Goal: Task Accomplishment & Management: Use online tool/utility

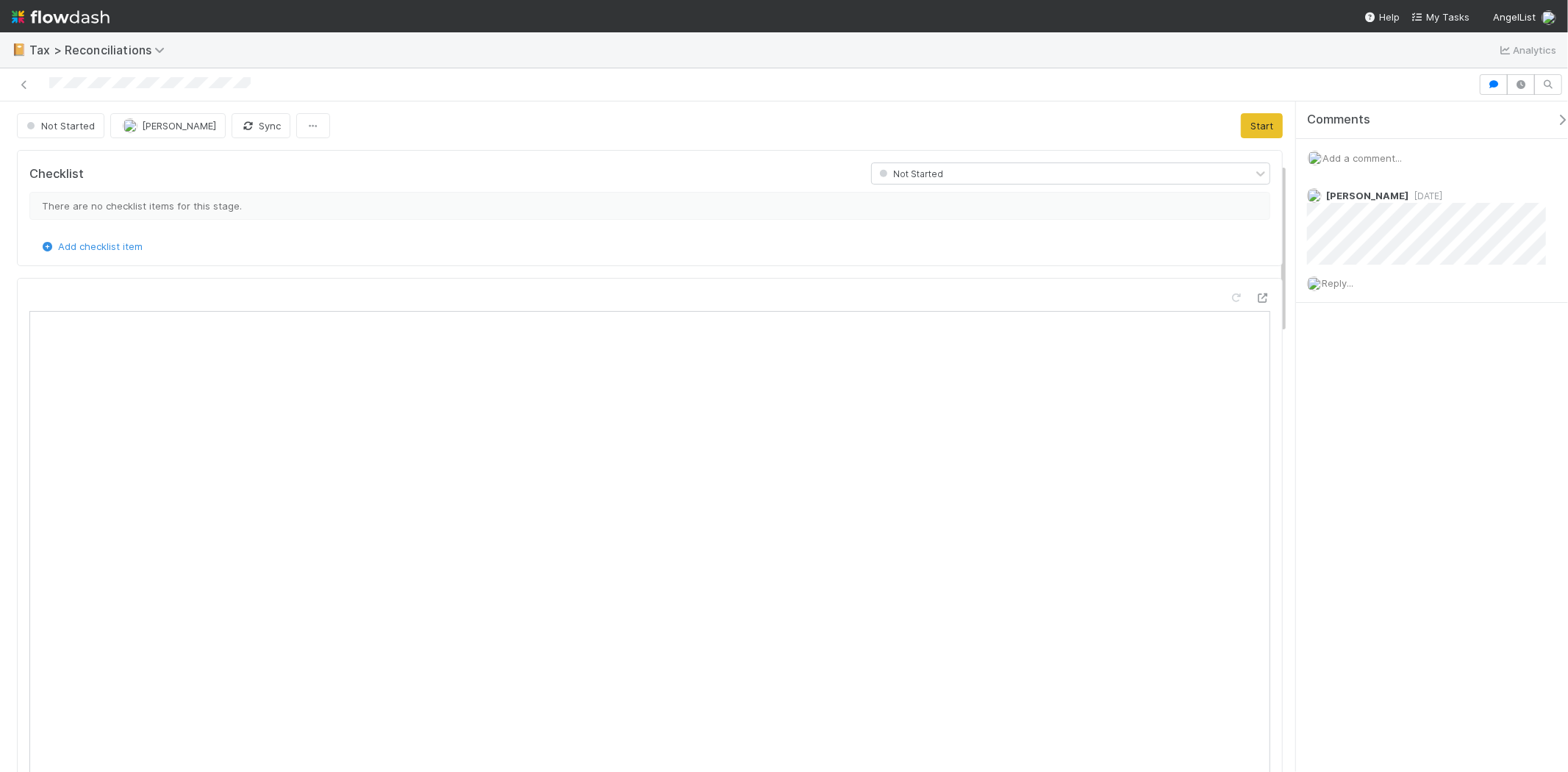
scroll to position [287, 583]
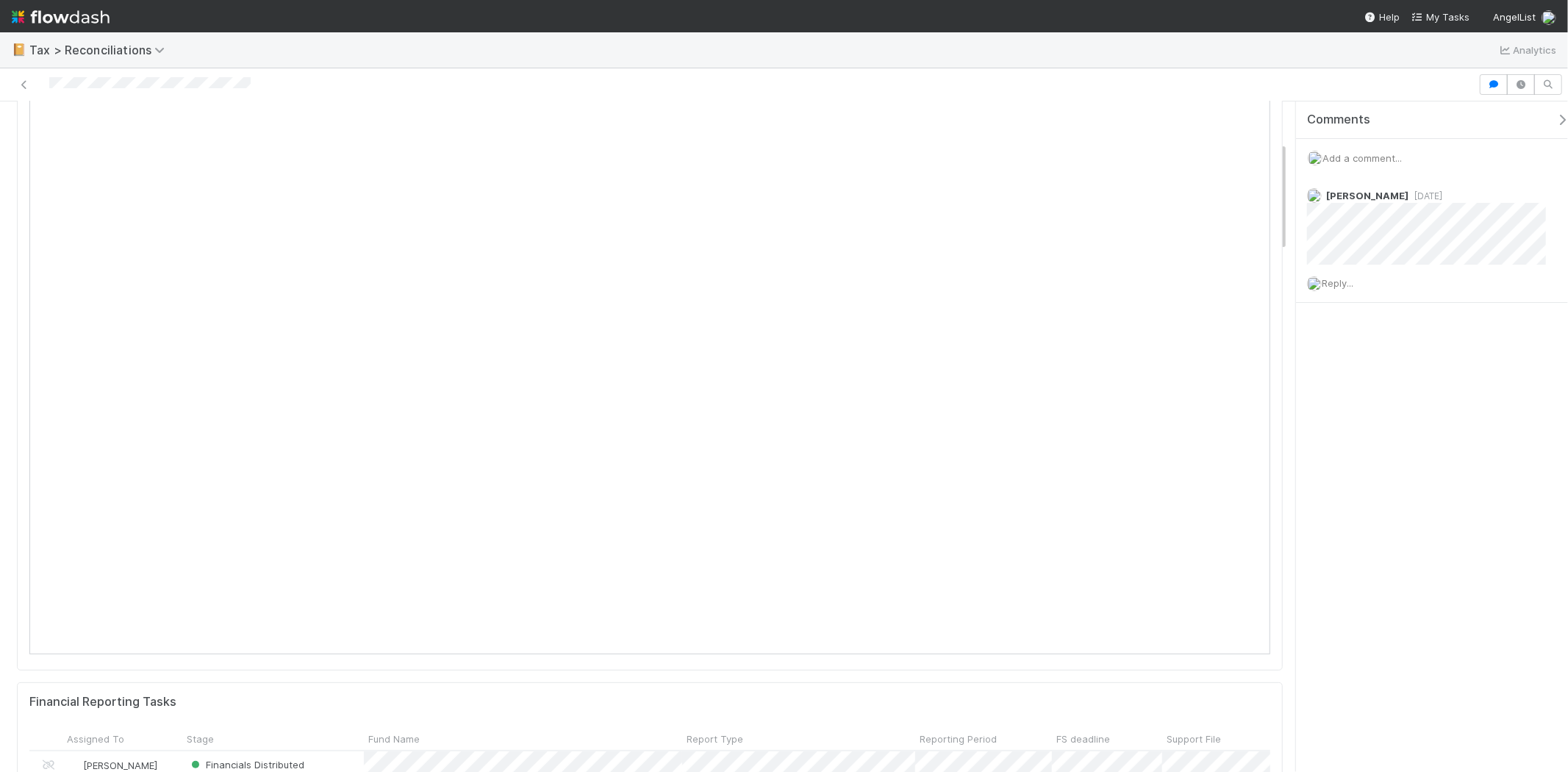
click at [1357, 151] on div "Add a comment..." at bounding box center [1438, 158] width 284 height 38
click at [1360, 158] on span "Add a comment..." at bounding box center [1363, 159] width 80 height 12
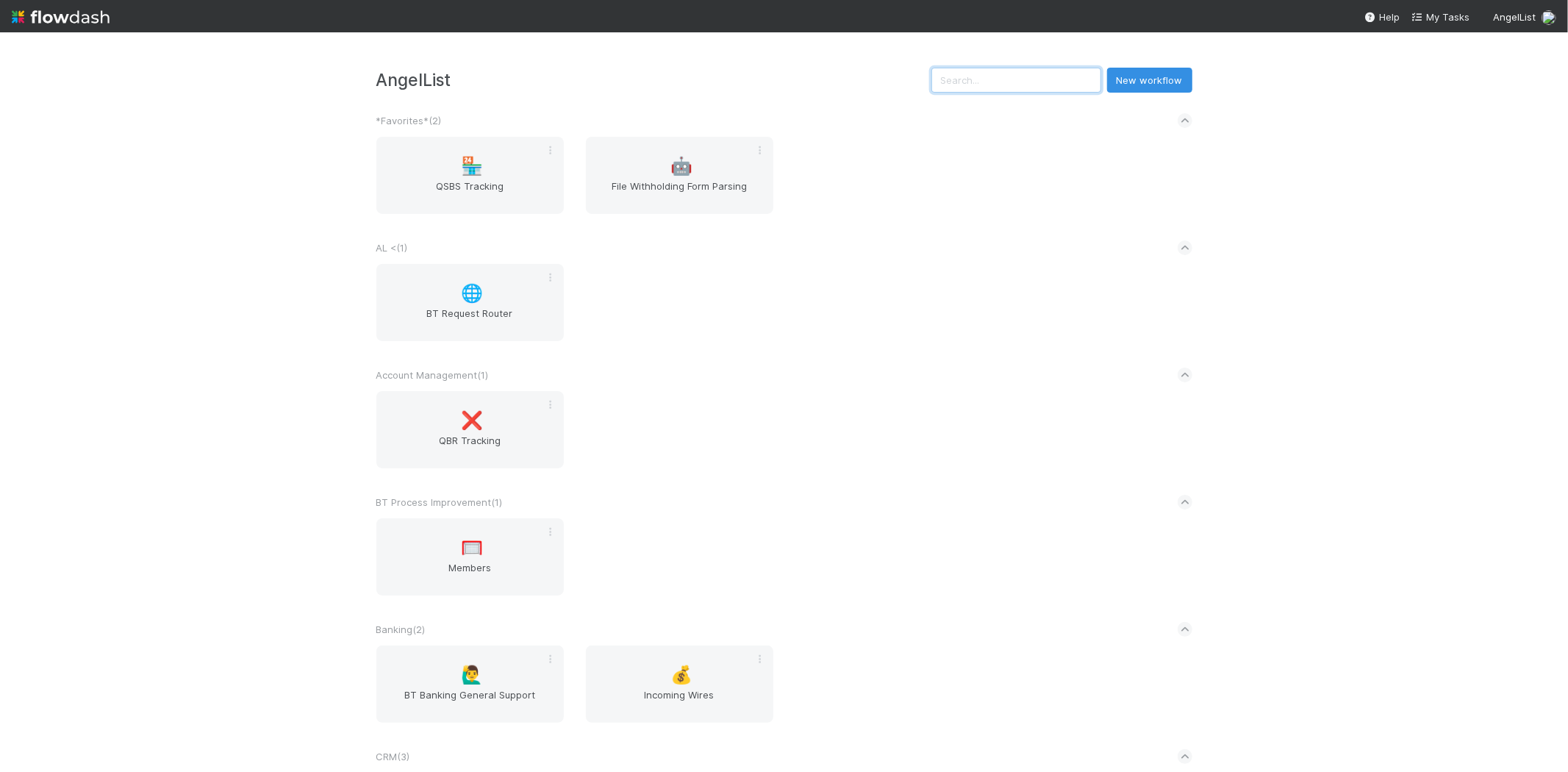
click at [978, 89] on input "text" at bounding box center [1016, 80] width 170 height 25
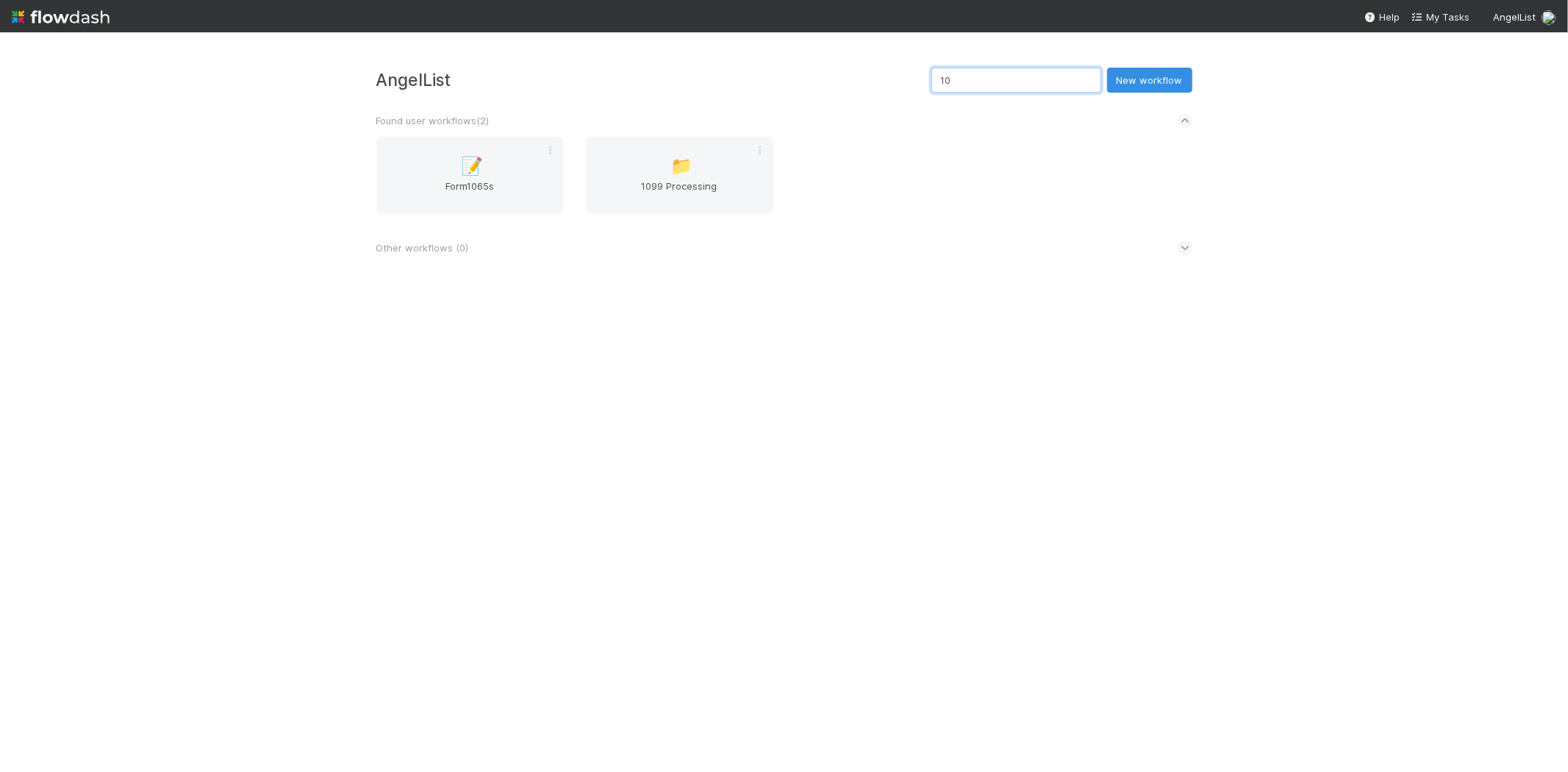
type input "1"
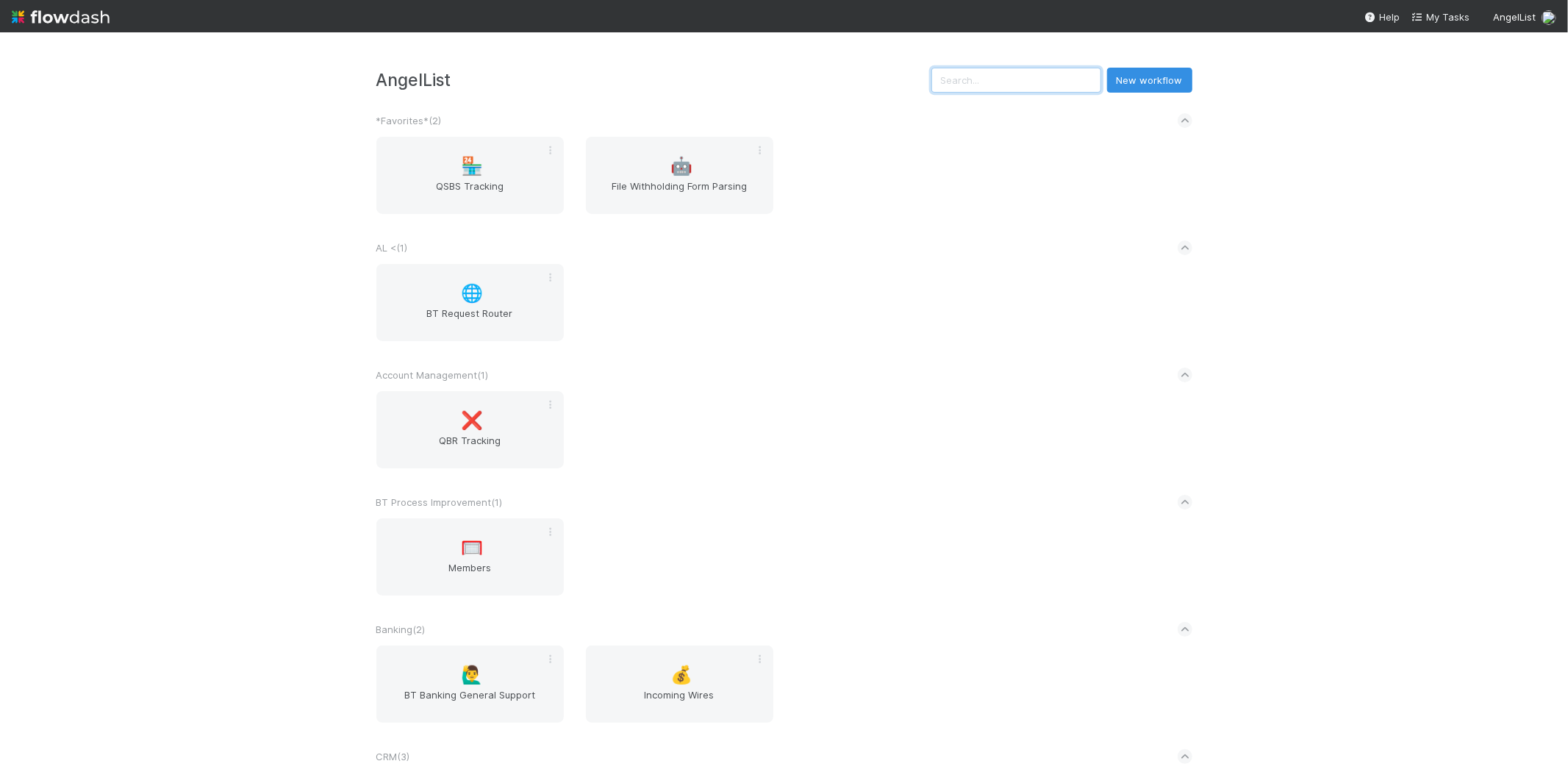
type input "0"
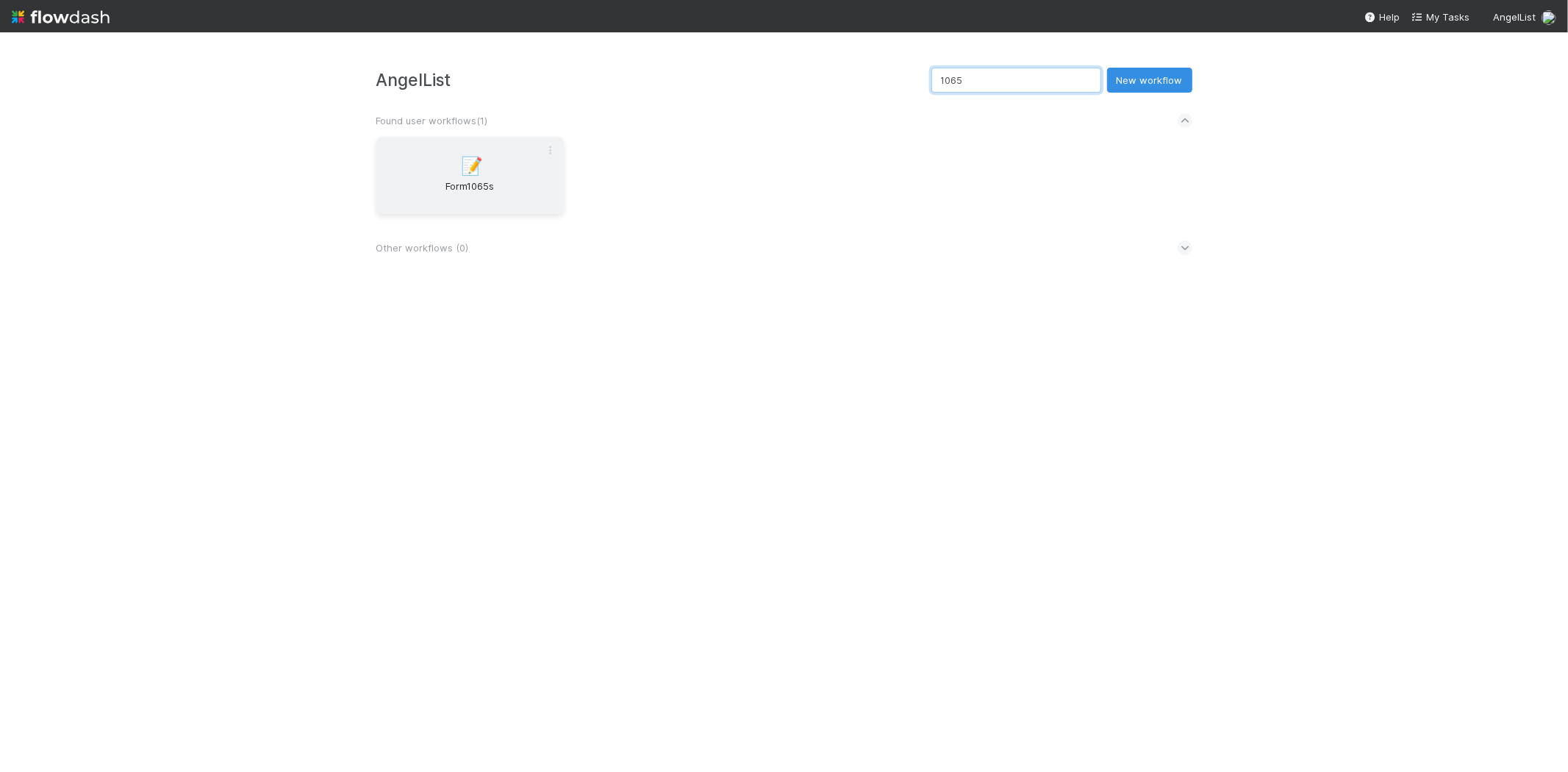
type input "1065"
click at [500, 184] on span "Form1065s" at bounding box center [470, 193] width 176 height 29
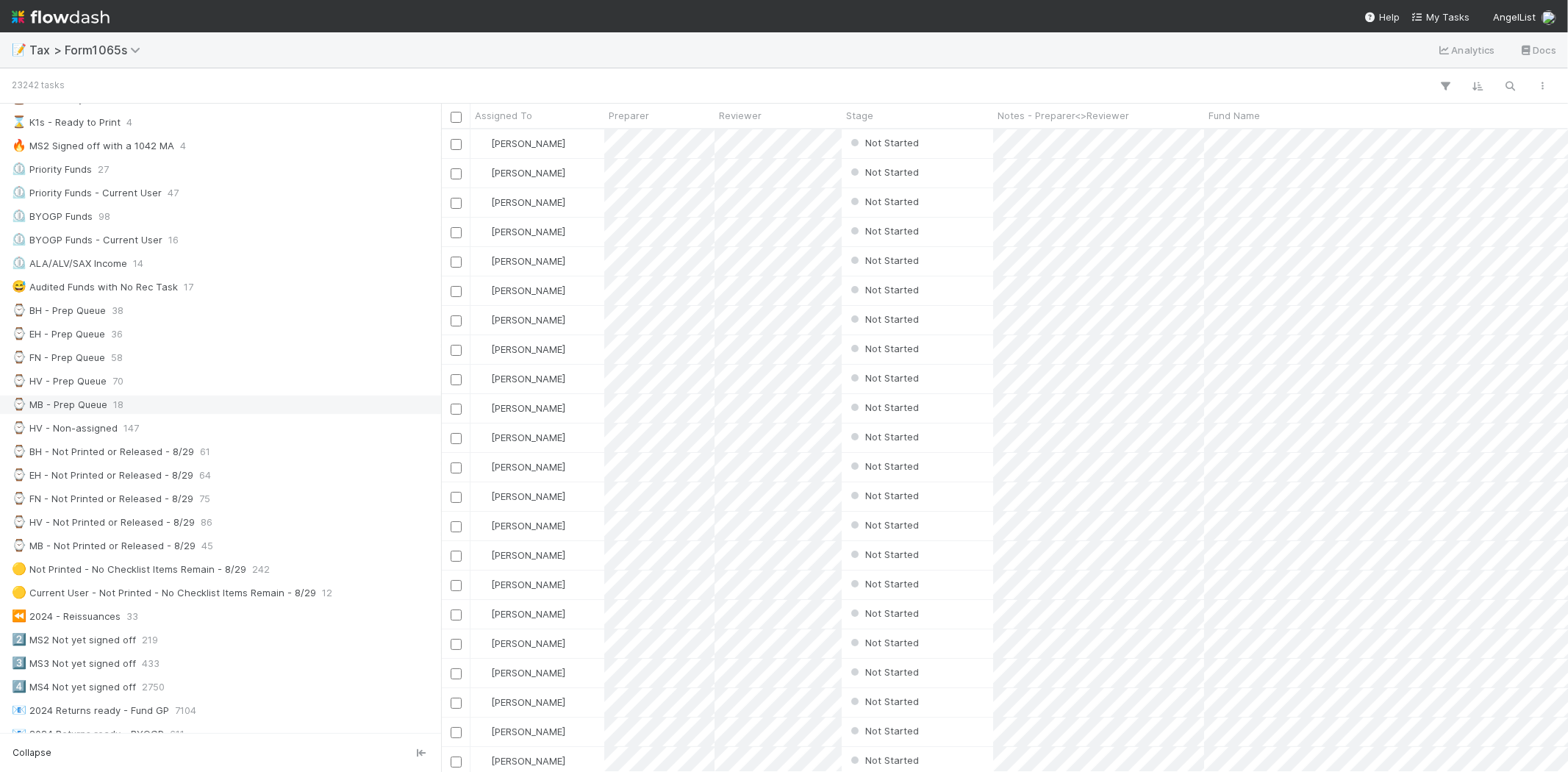
scroll to position [245, 0]
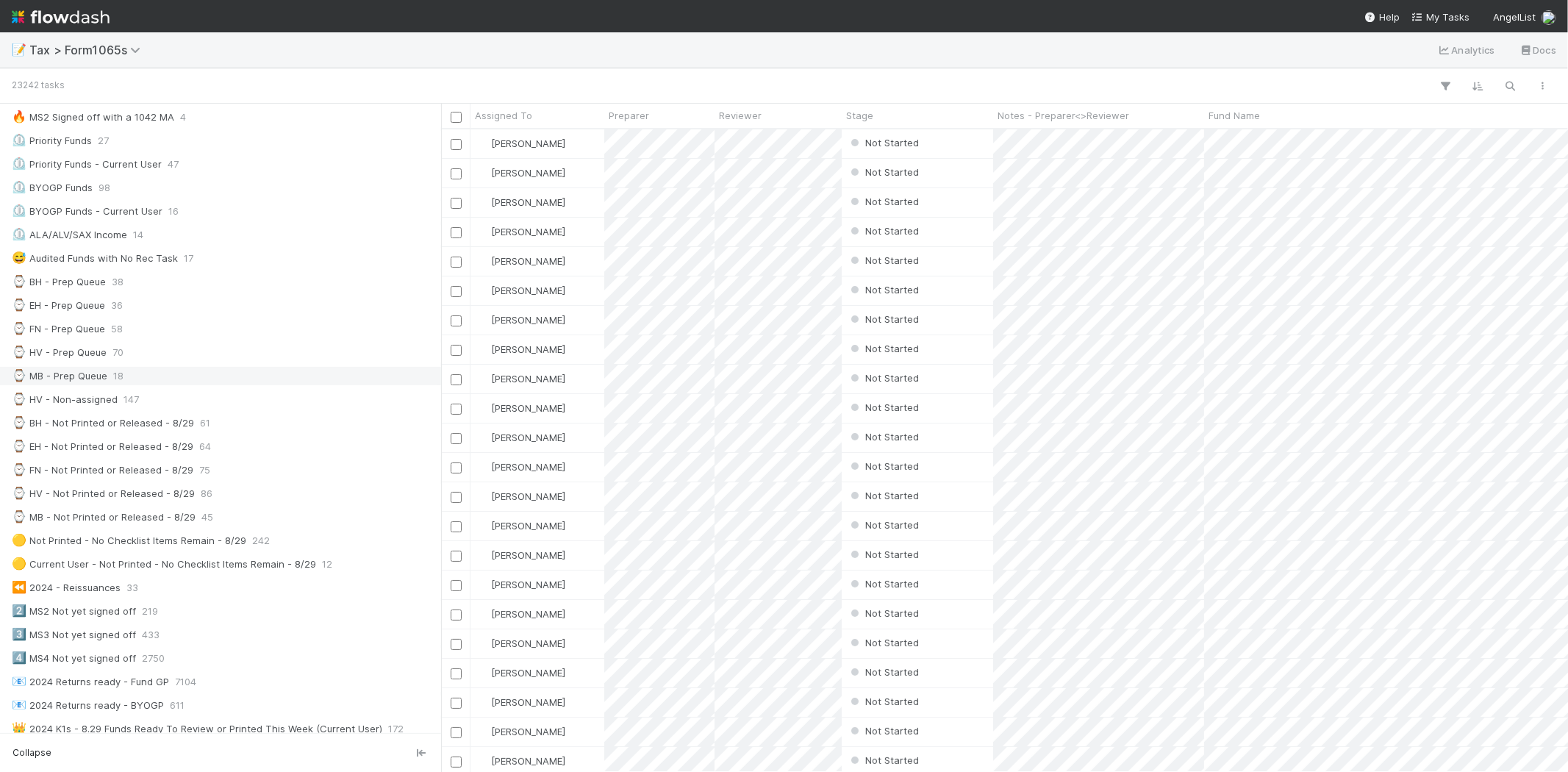
click at [145, 385] on div "⌚ MB - Prep Queue 18" at bounding box center [224, 375] width 425 height 18
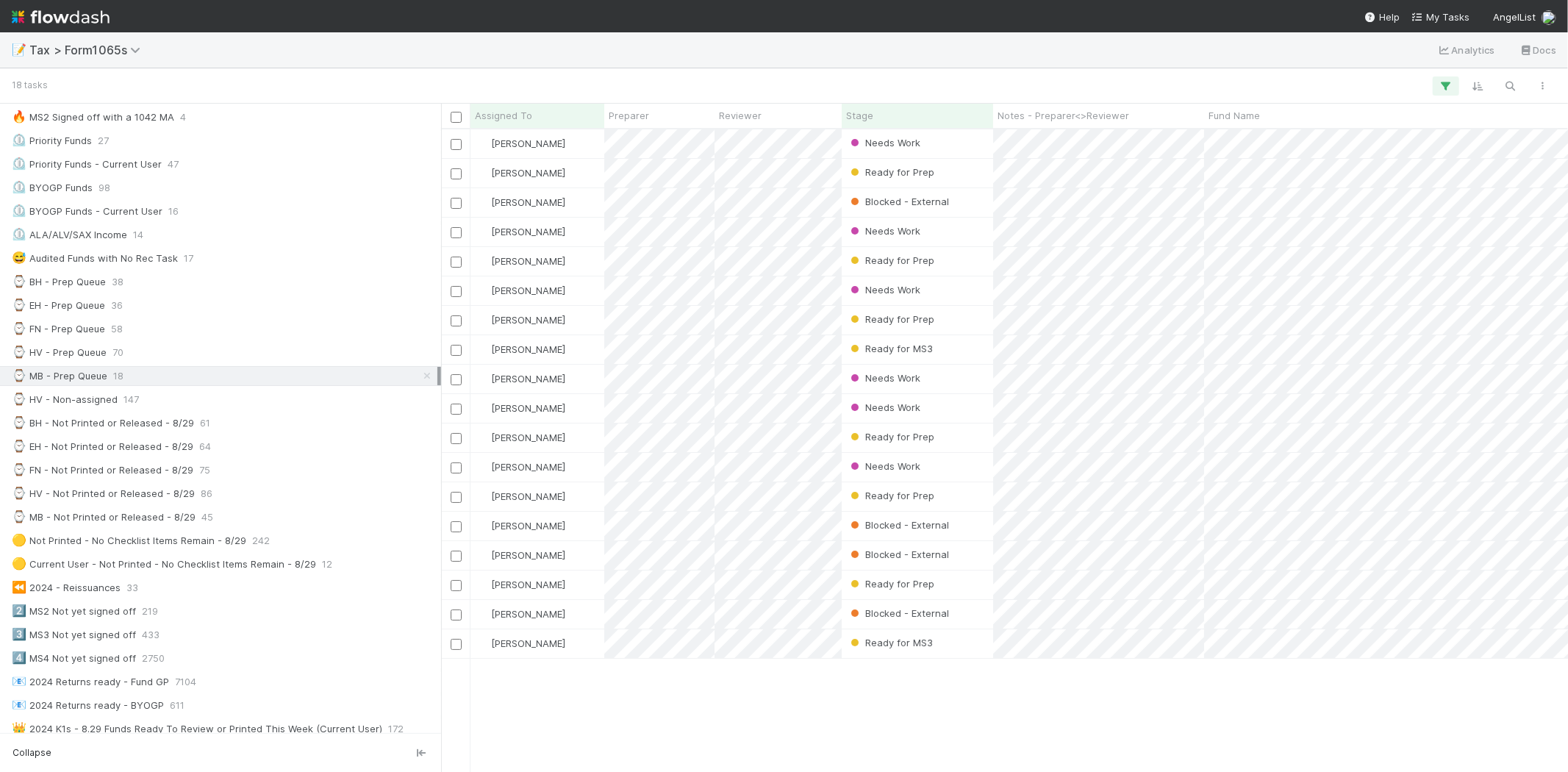
scroll to position [630, 1114]
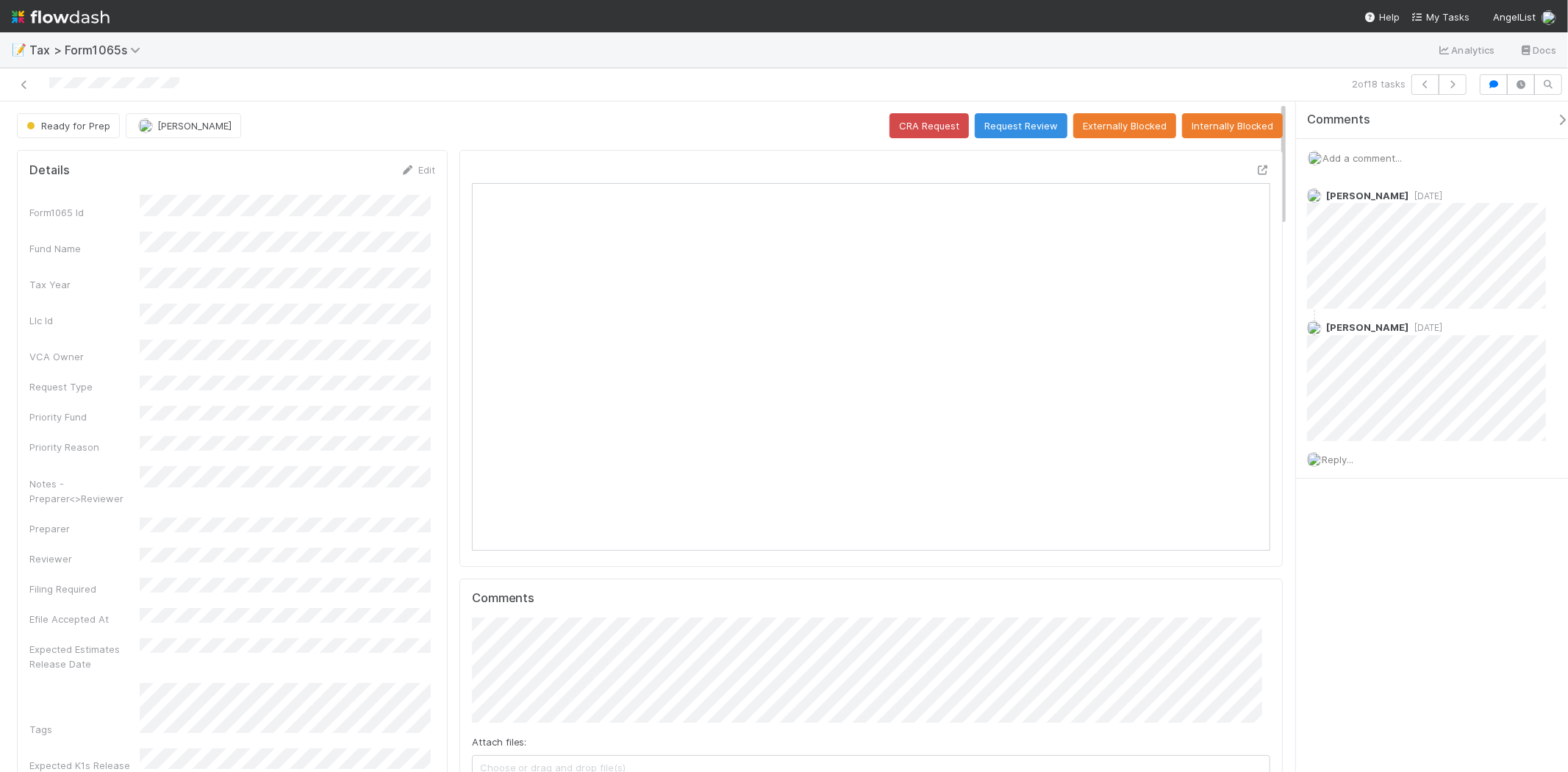
scroll to position [287, 778]
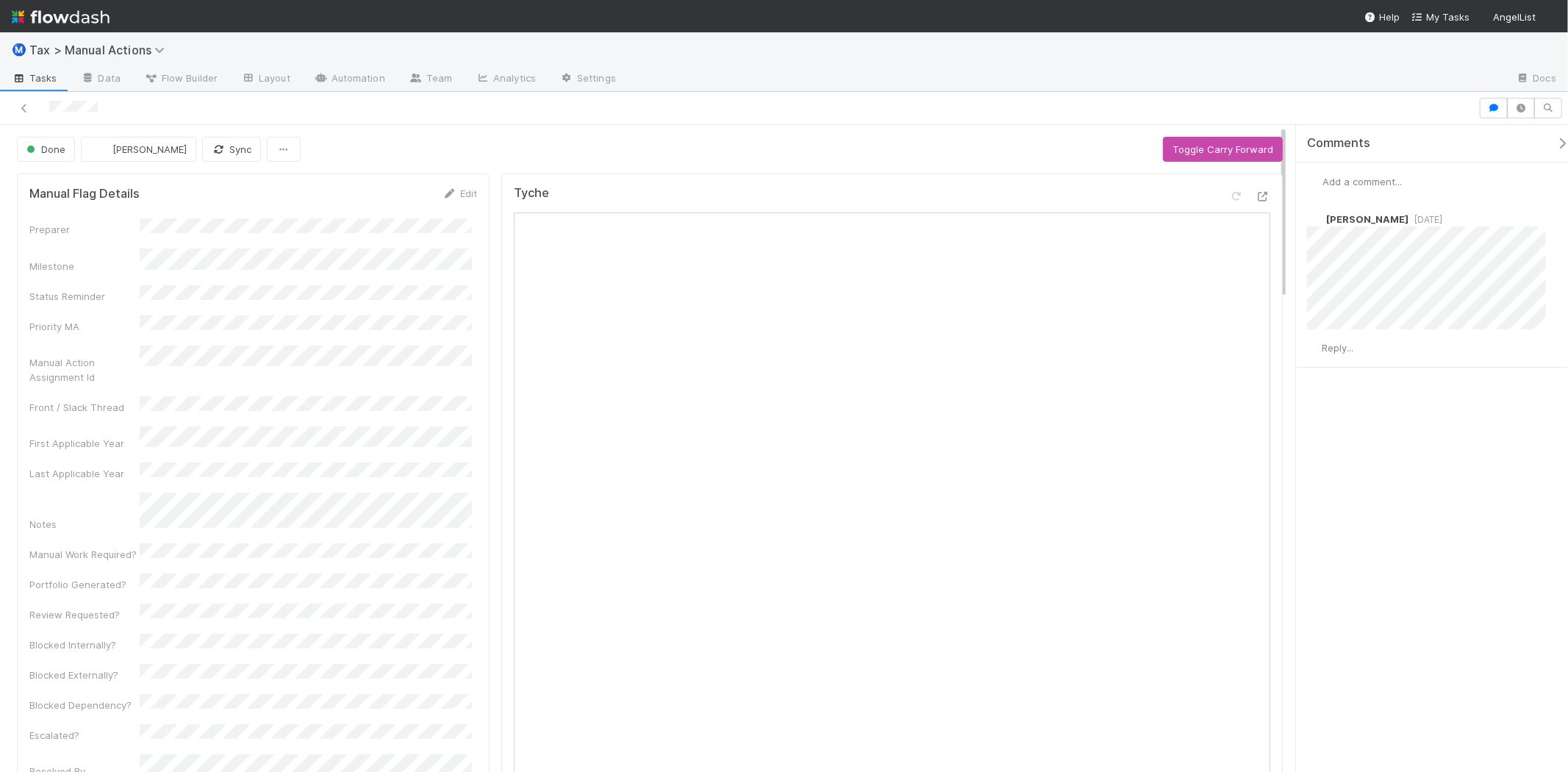
click at [68, 151] on div "Done" at bounding box center [49, 149] width 64 height 25
click at [42, 146] on div "Done" at bounding box center [49, 149] width 64 height 25
click at [213, 150] on icon "button" at bounding box center [218, 149] width 15 height 10
click at [1409, 191] on div "Add a comment..." at bounding box center [1438, 182] width 284 height 38
click at [1394, 186] on span "Add a comment..." at bounding box center [1363, 182] width 80 height 12
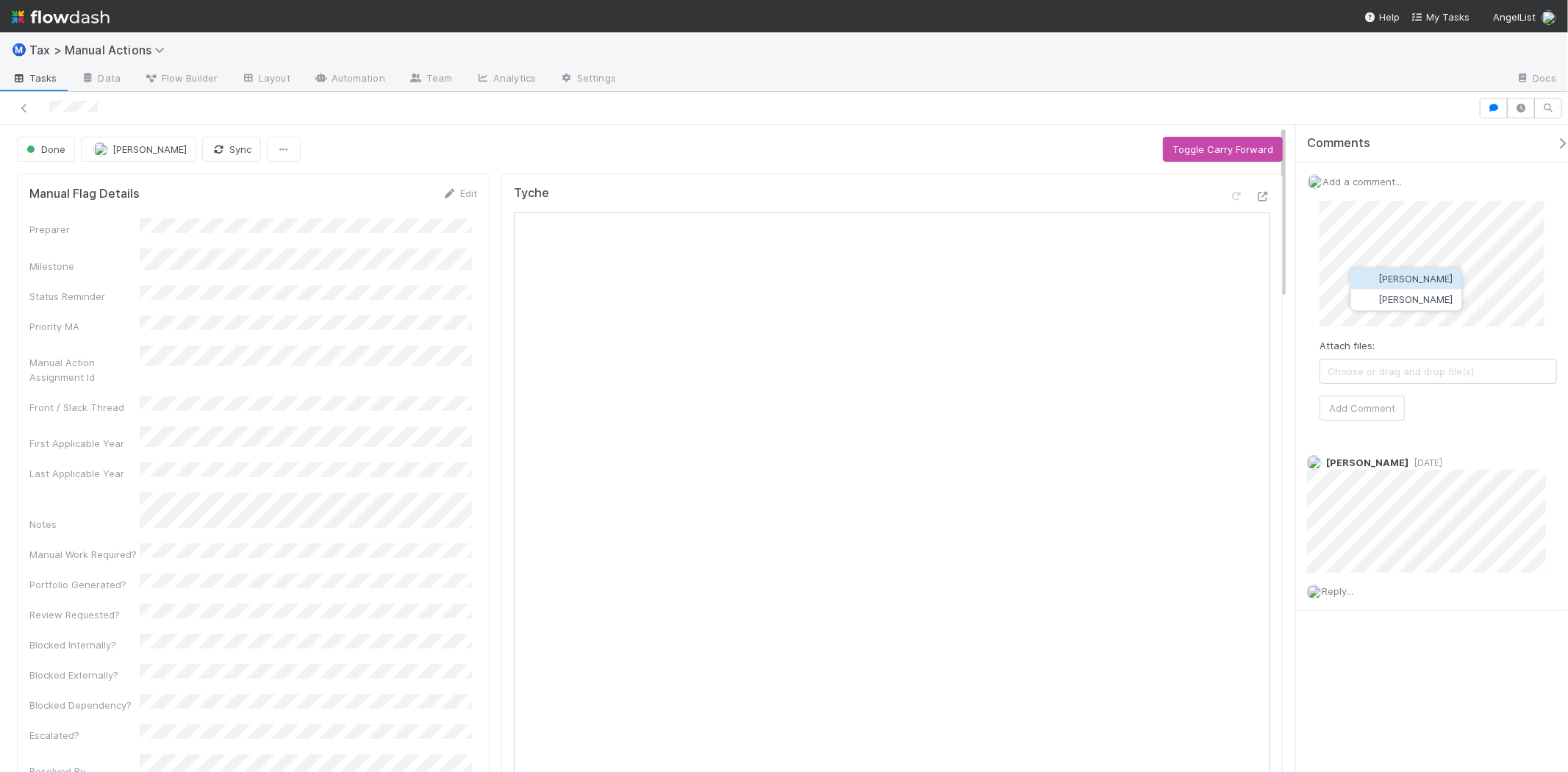
click at [1384, 275] on span "Sam Dragul" at bounding box center [1416, 279] width 75 height 12
click at [1331, 479] on div "Attach files: Choose or drag and drop file(s) Add Comment" at bounding box center [1438, 337] width 261 height 296
click at [1347, 469] on button "Add Comment" at bounding box center [1362, 461] width 85 height 25
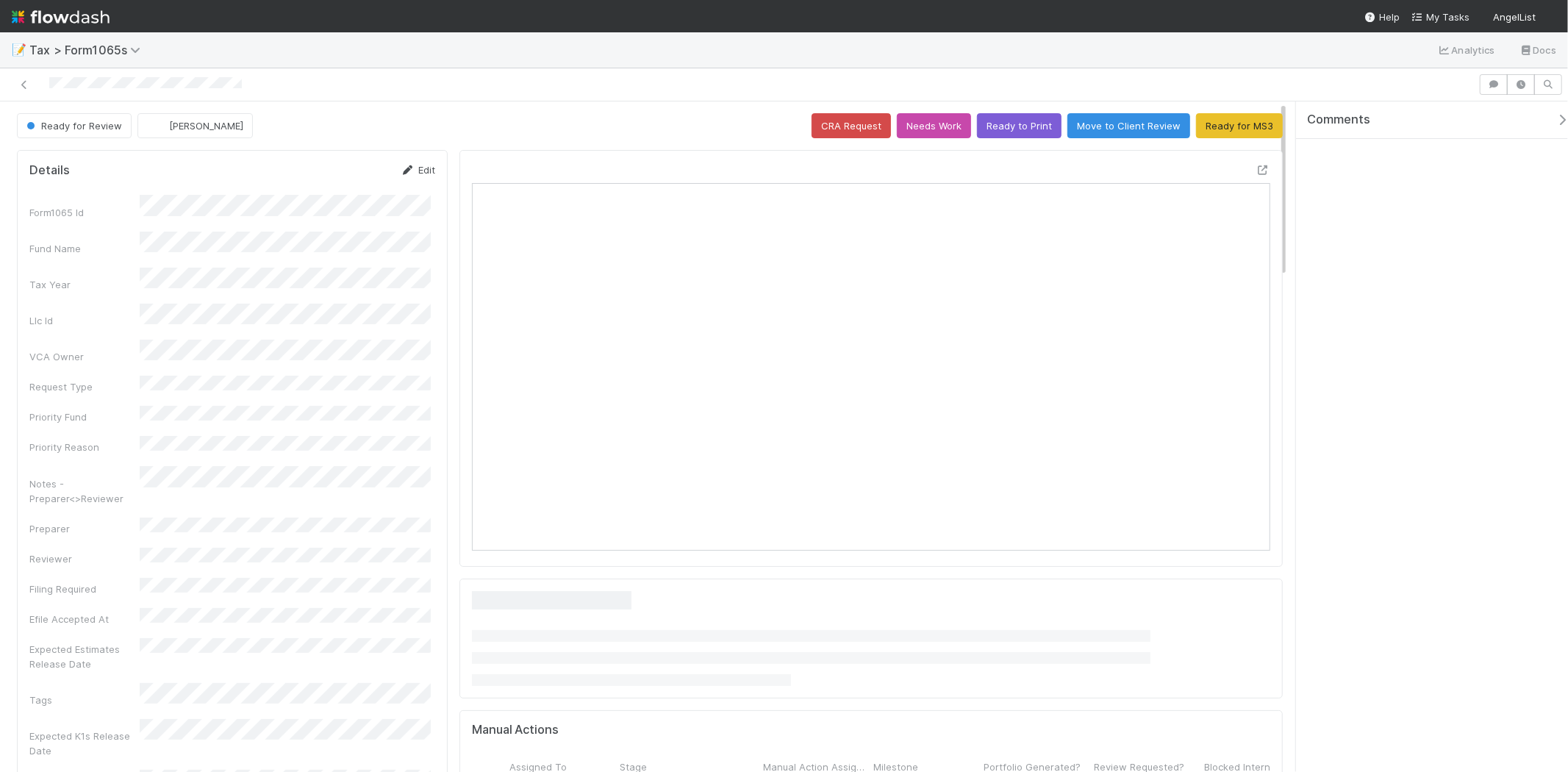
click at [417, 167] on link "Edit" at bounding box center [418, 170] width 35 height 12
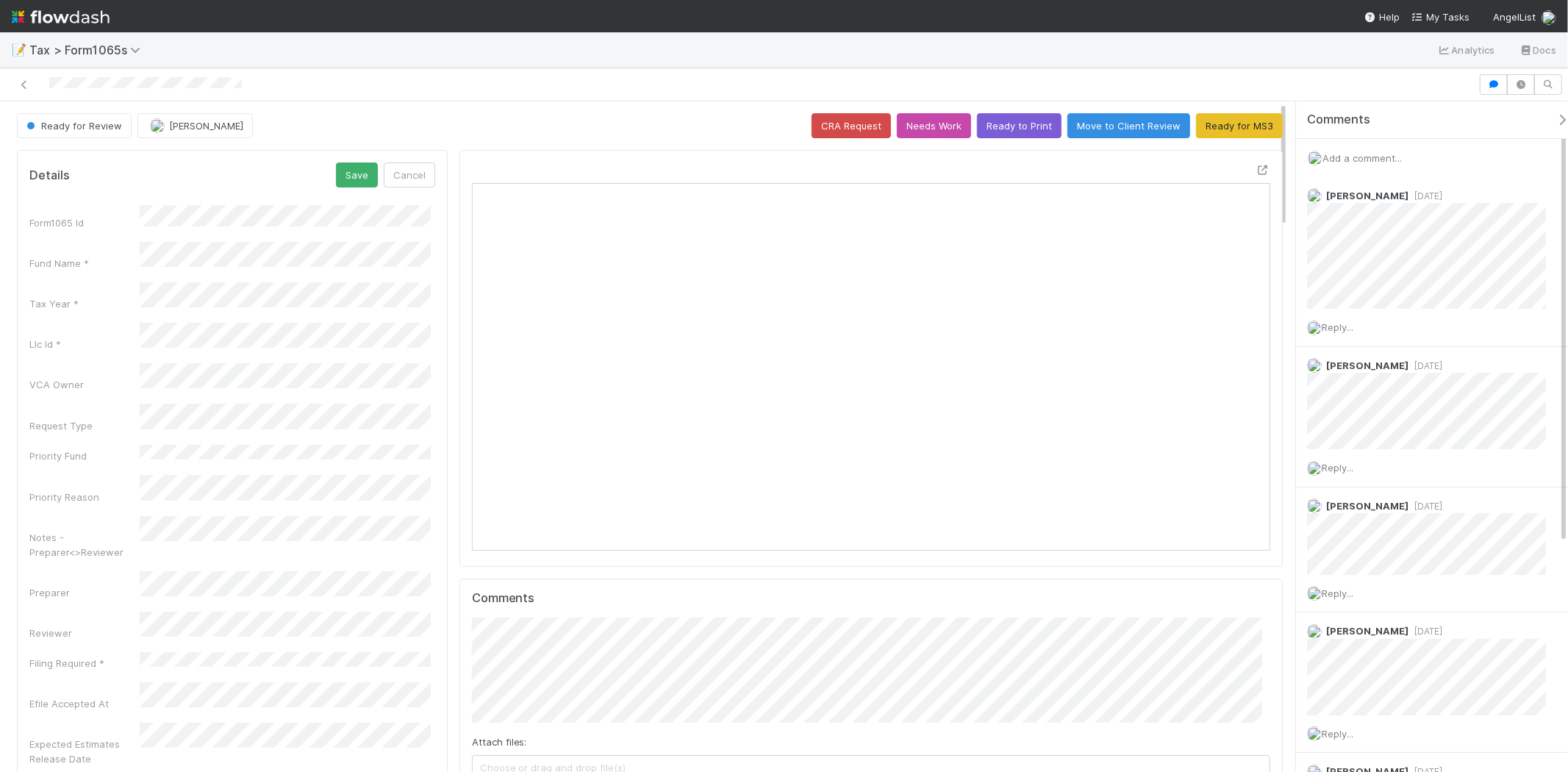
scroll to position [287, 388]
click at [354, 174] on button "Save" at bounding box center [357, 175] width 42 height 25
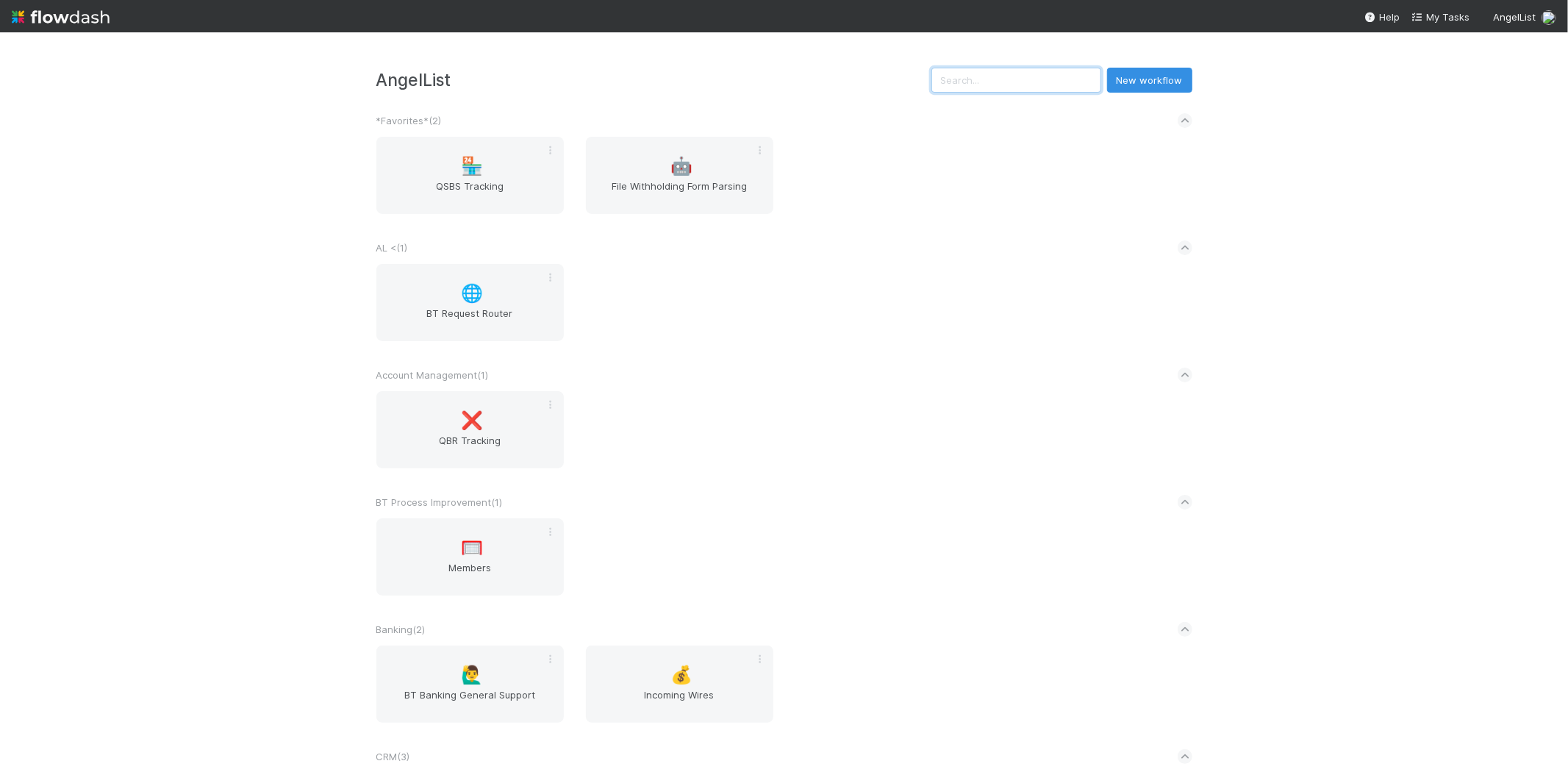
click at [1046, 83] on input "text" at bounding box center [1016, 80] width 170 height 25
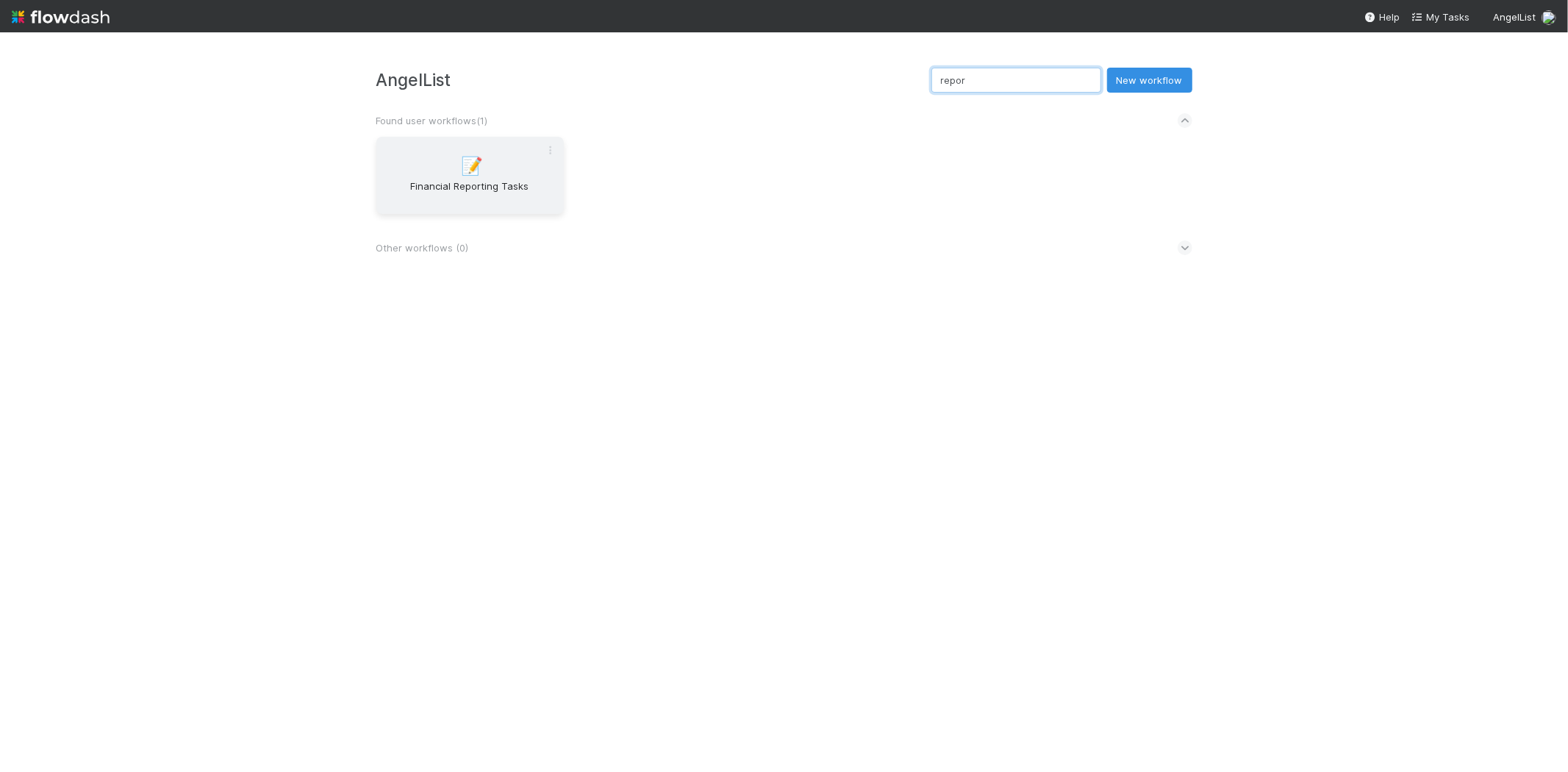
type input "repor"
click at [481, 169] on span "📝" at bounding box center [471, 166] width 22 height 19
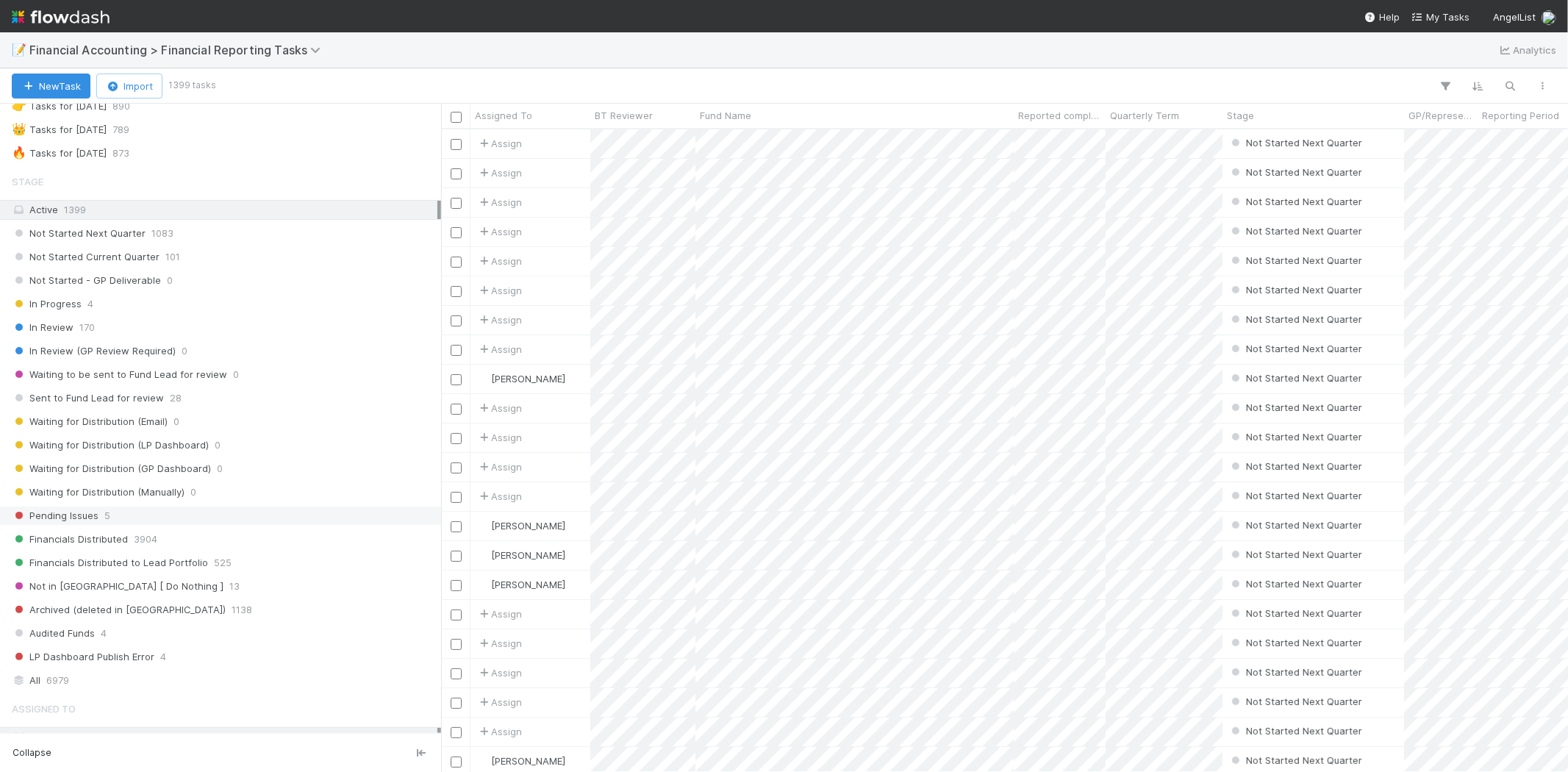
scroll to position [245, 0]
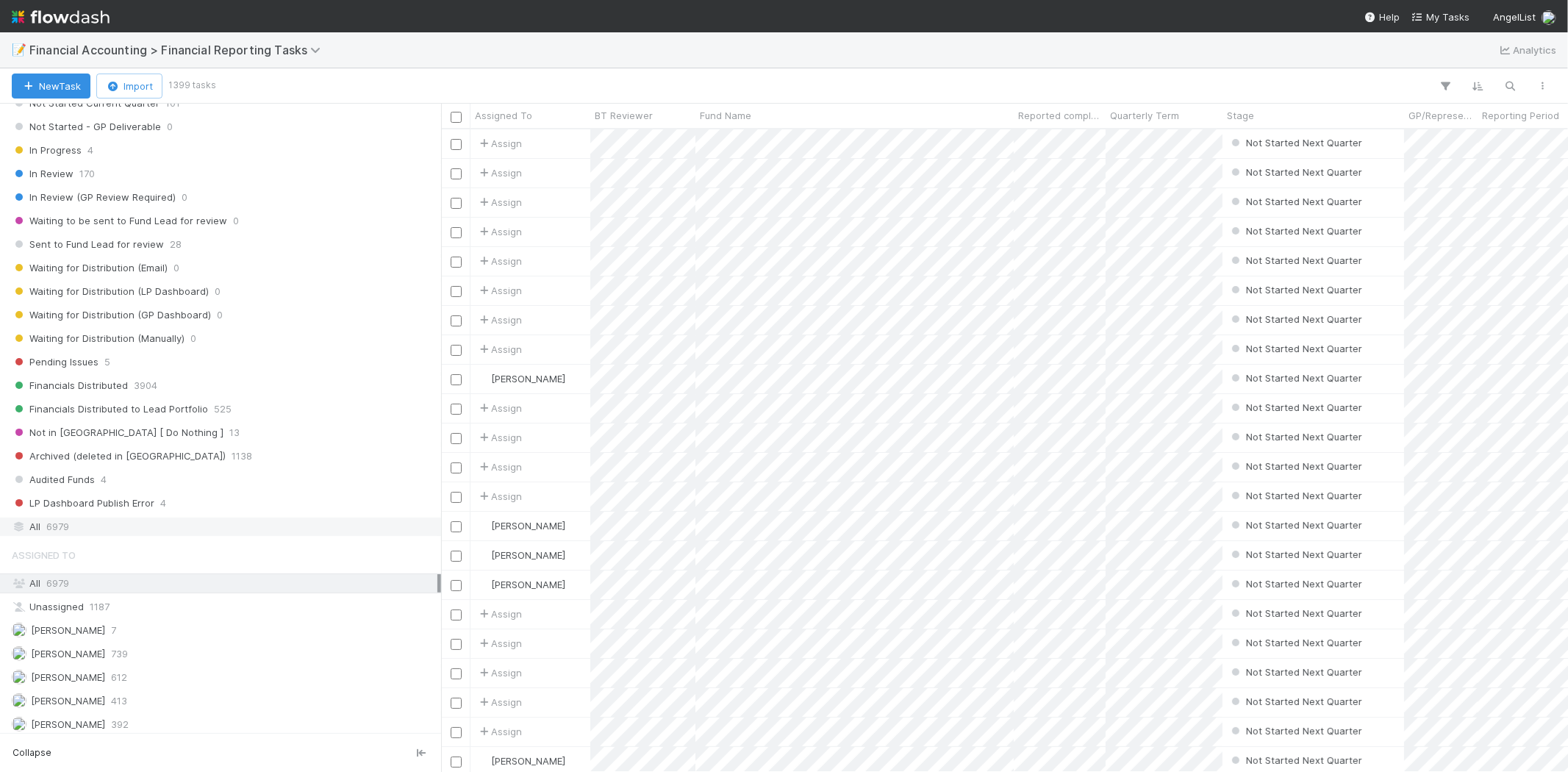
click at [65, 536] on span "6979" at bounding box center [57, 526] width 23 height 18
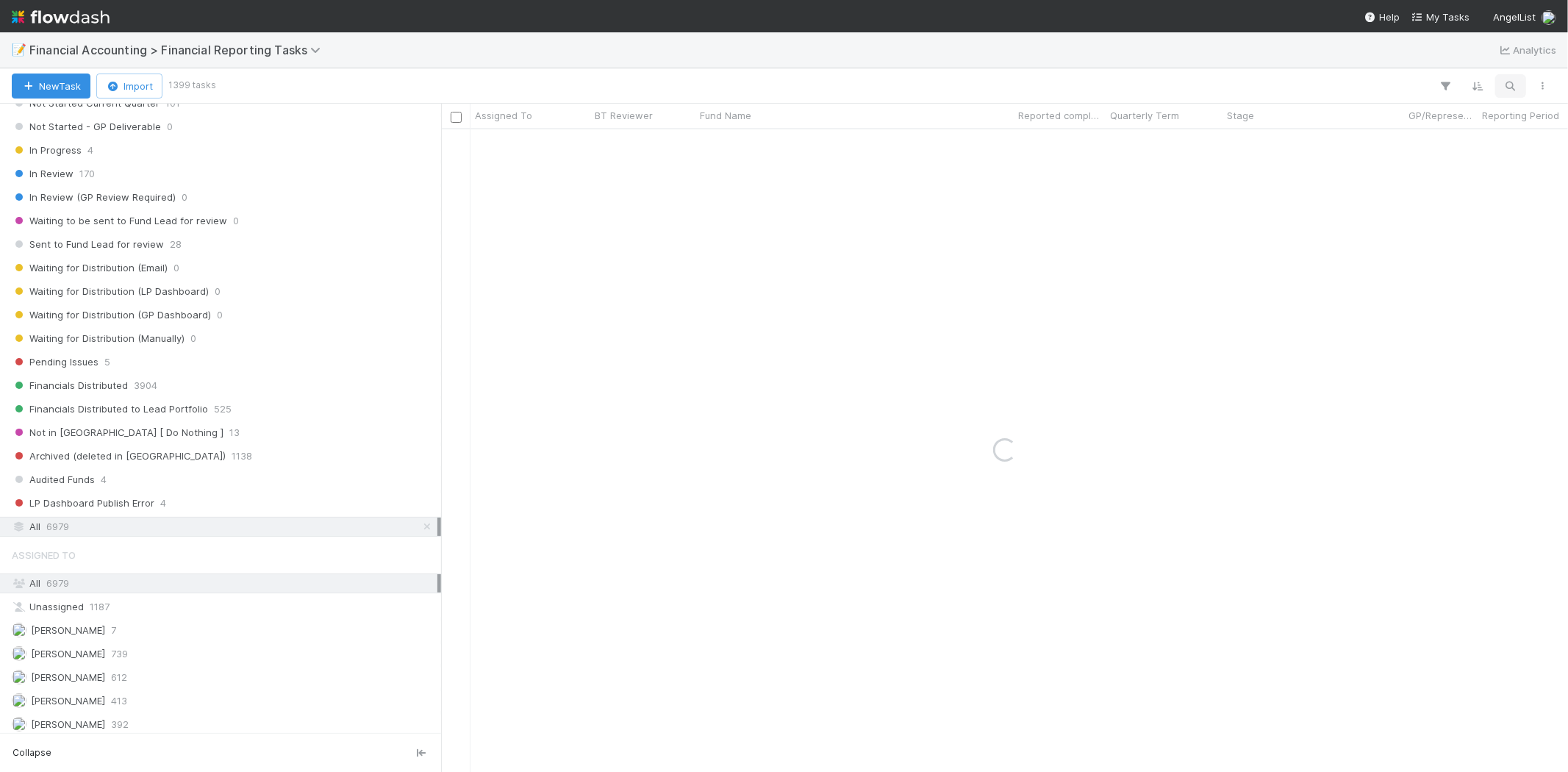
click at [1510, 80] on icon "button" at bounding box center [1510, 86] width 15 height 13
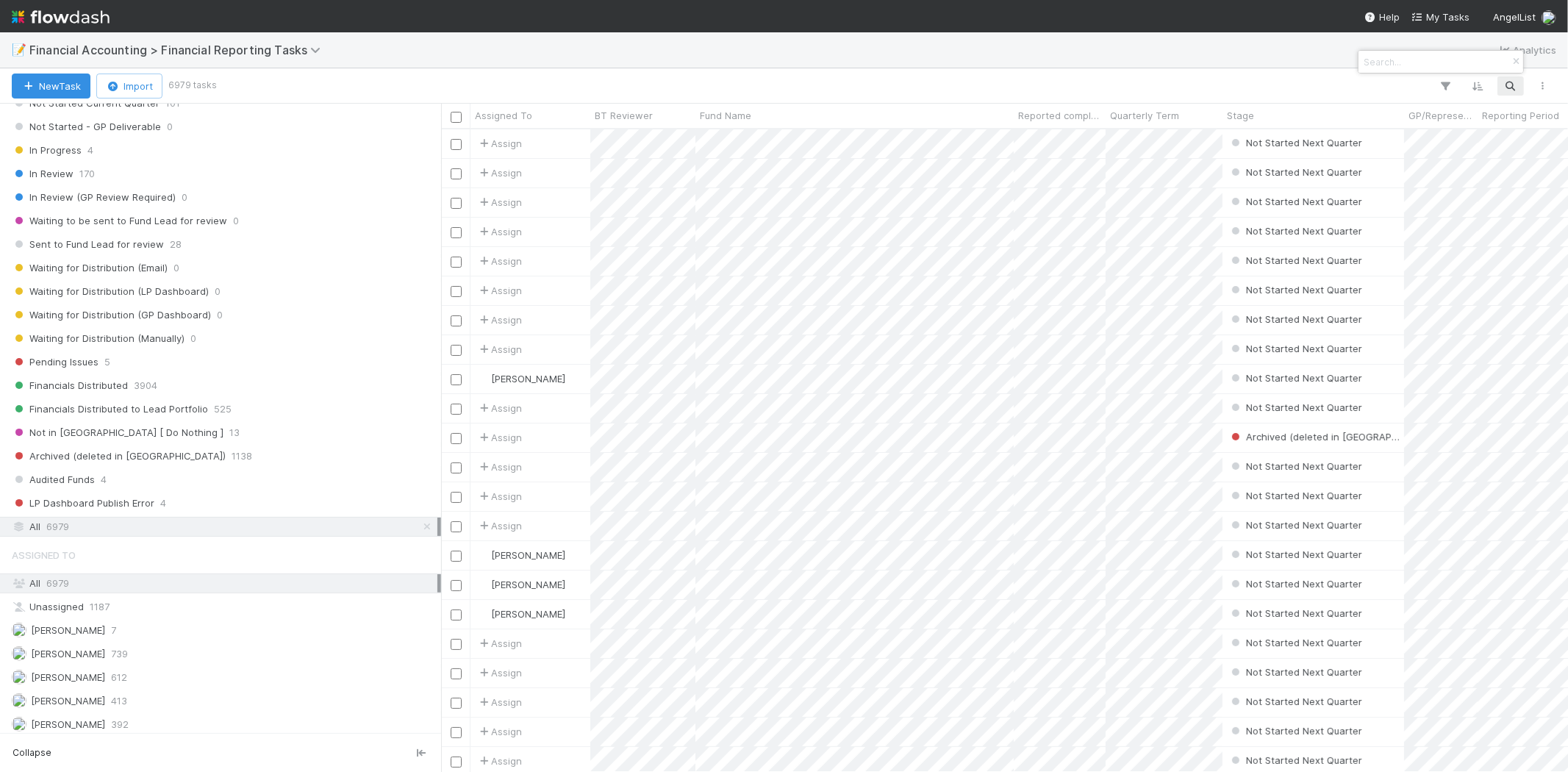
click at [1510, 79] on div at bounding box center [784, 386] width 1568 height 772
click at [1514, 80] on icon "button" at bounding box center [1510, 86] width 15 height 13
click at [1438, 63] on input at bounding box center [1435, 62] width 147 height 17
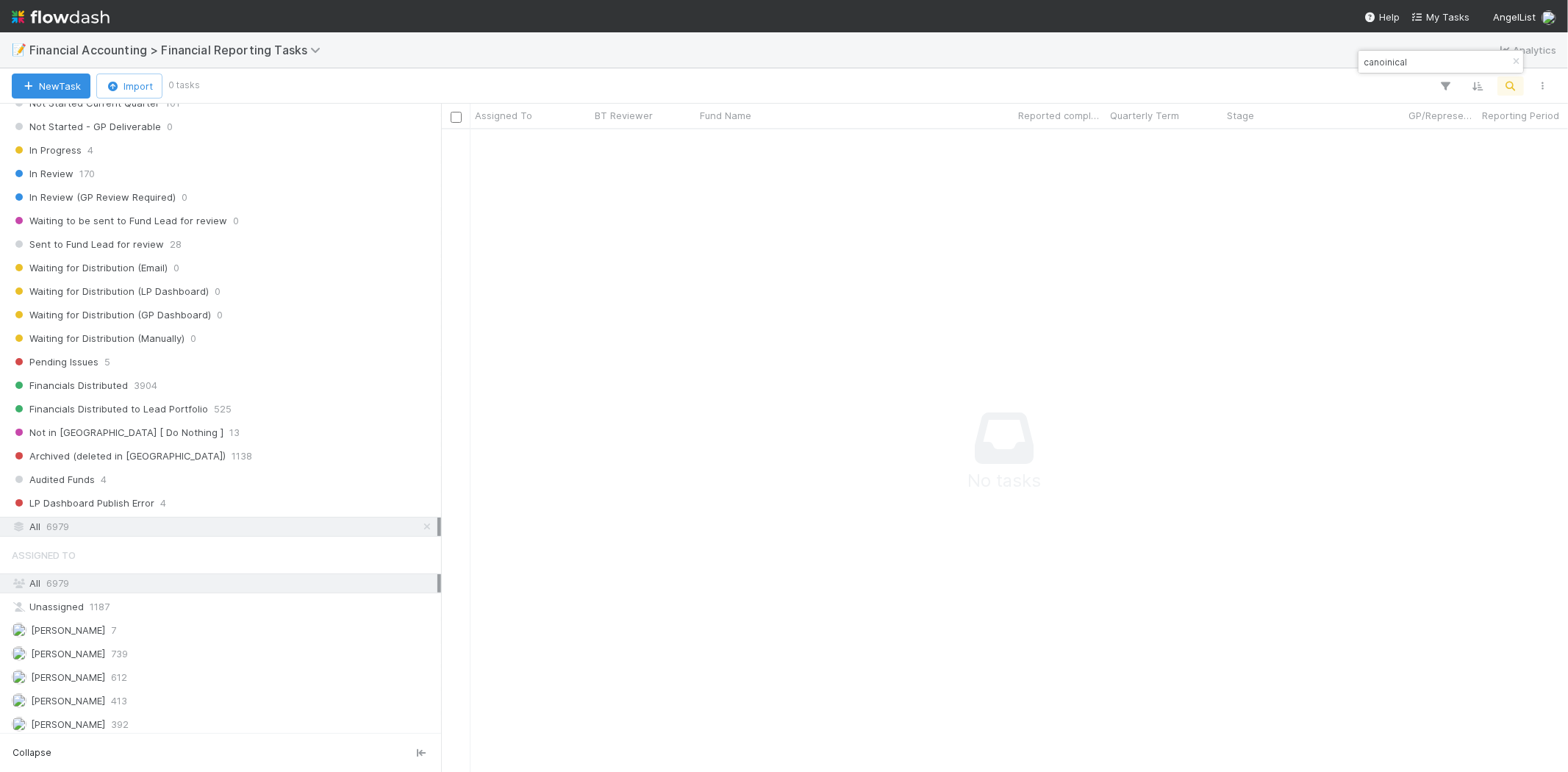
scroll to position [619, 1103]
drag, startPoint x: 1436, startPoint y: 64, endPoint x: 1383, endPoint y: 62, distance: 53.0
click at [1383, 62] on input "canoinical" at bounding box center [1435, 62] width 147 height 17
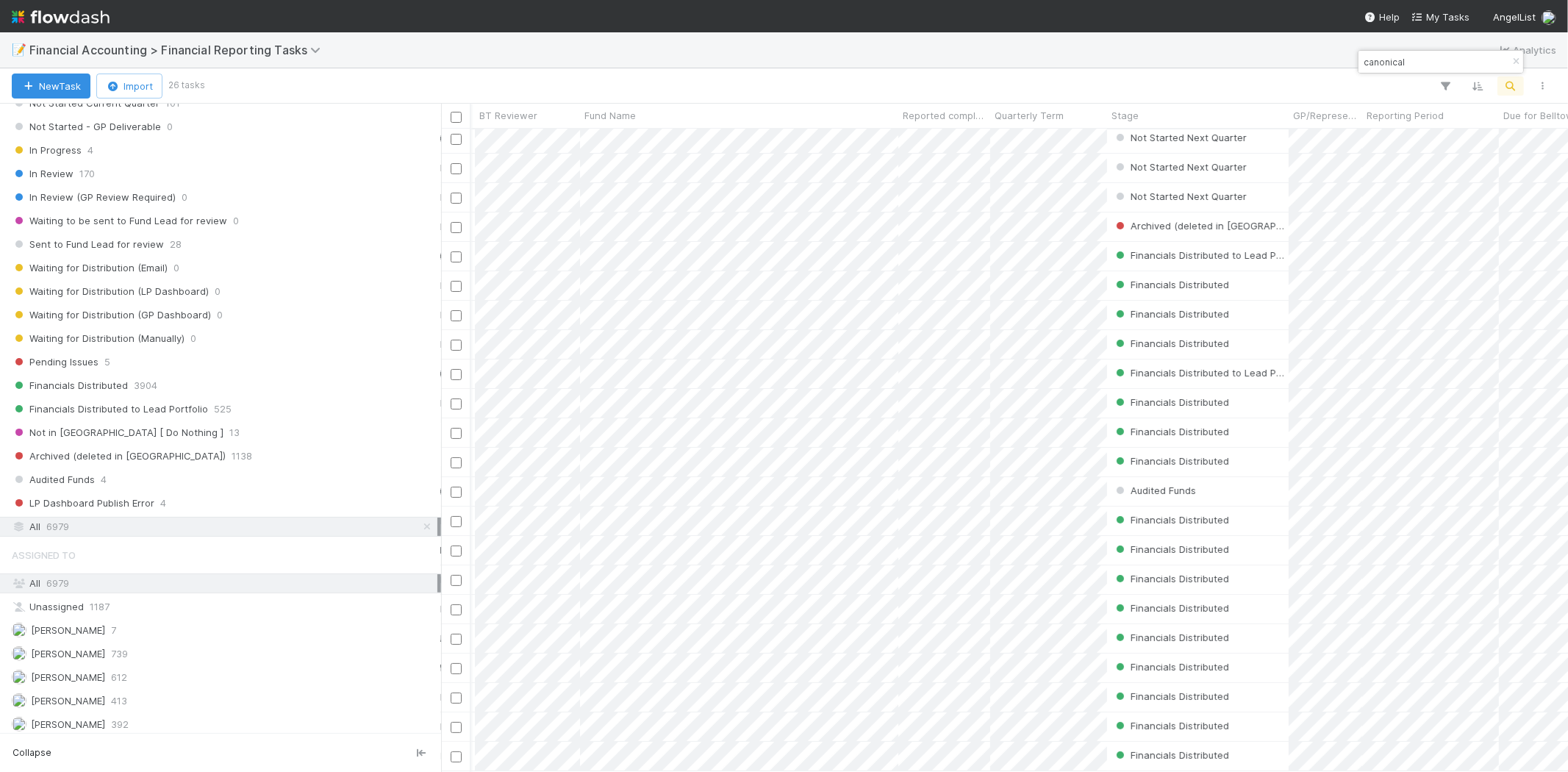
scroll to position [0, 0]
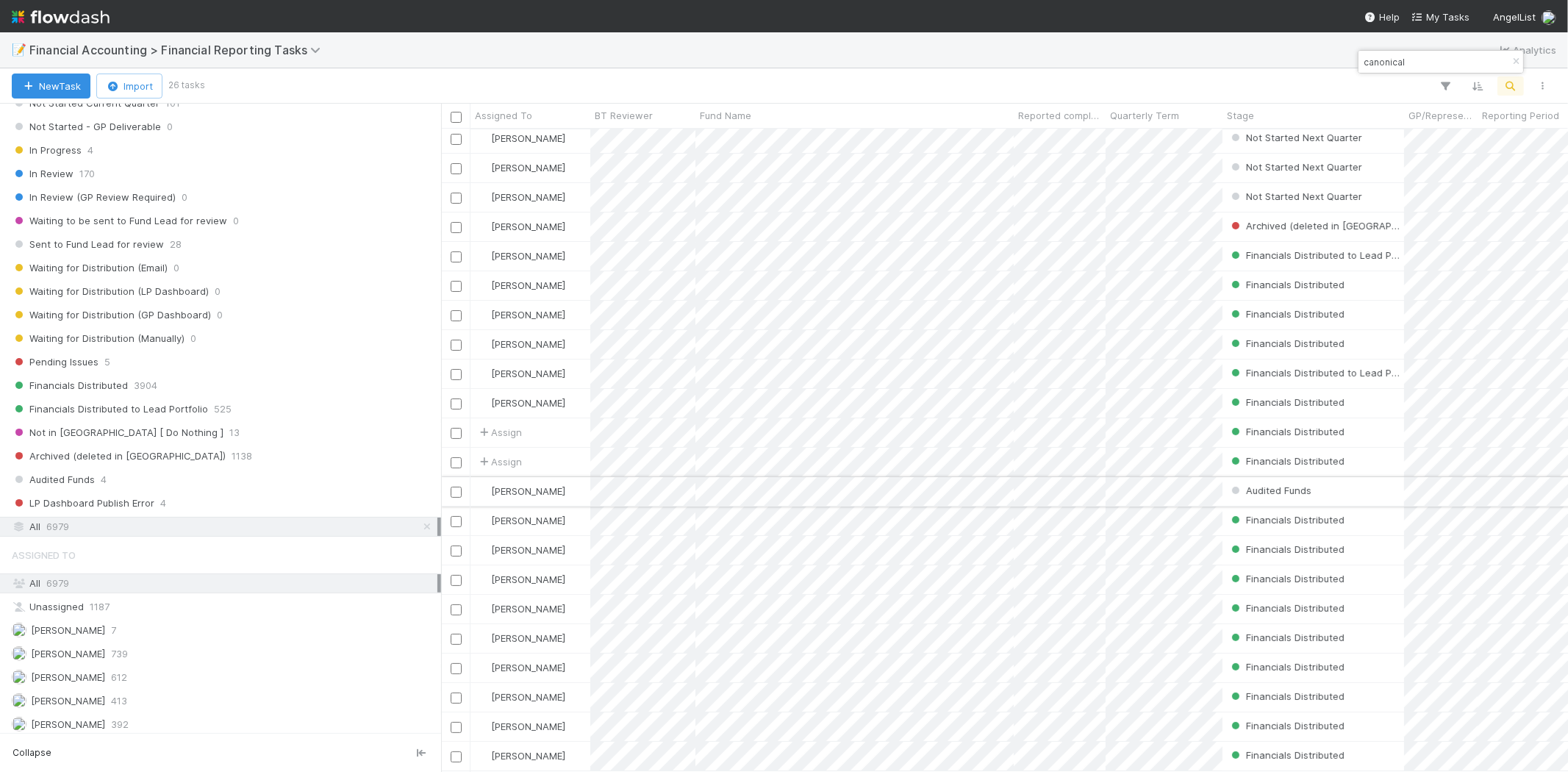
type input "canonical"
click at [579, 482] on div "Conor Queenan" at bounding box center [530, 491] width 120 height 29
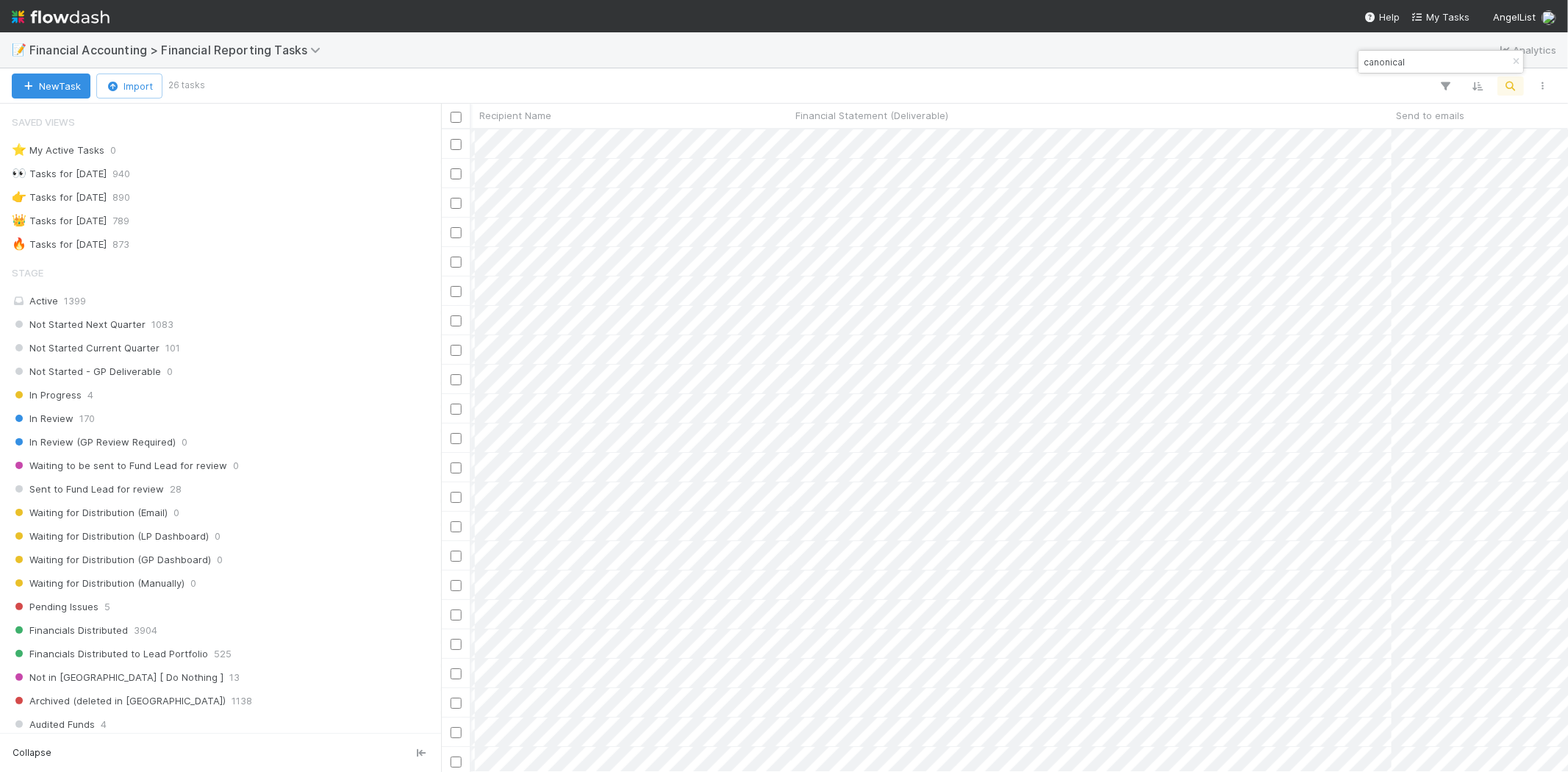
scroll to position [0, 1439]
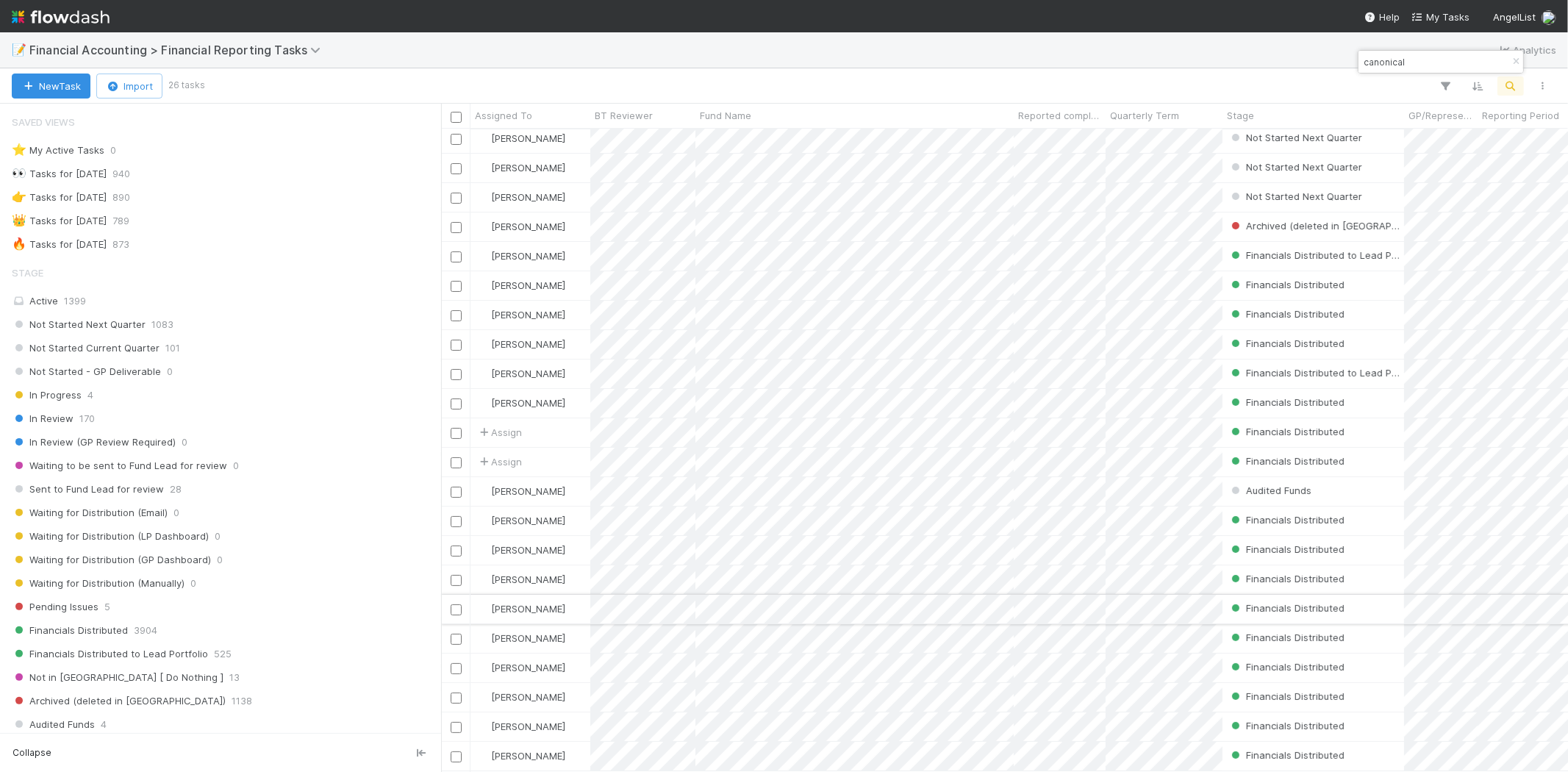
click at [572, 596] on div "Jacob Weiss" at bounding box center [530, 608] width 120 height 29
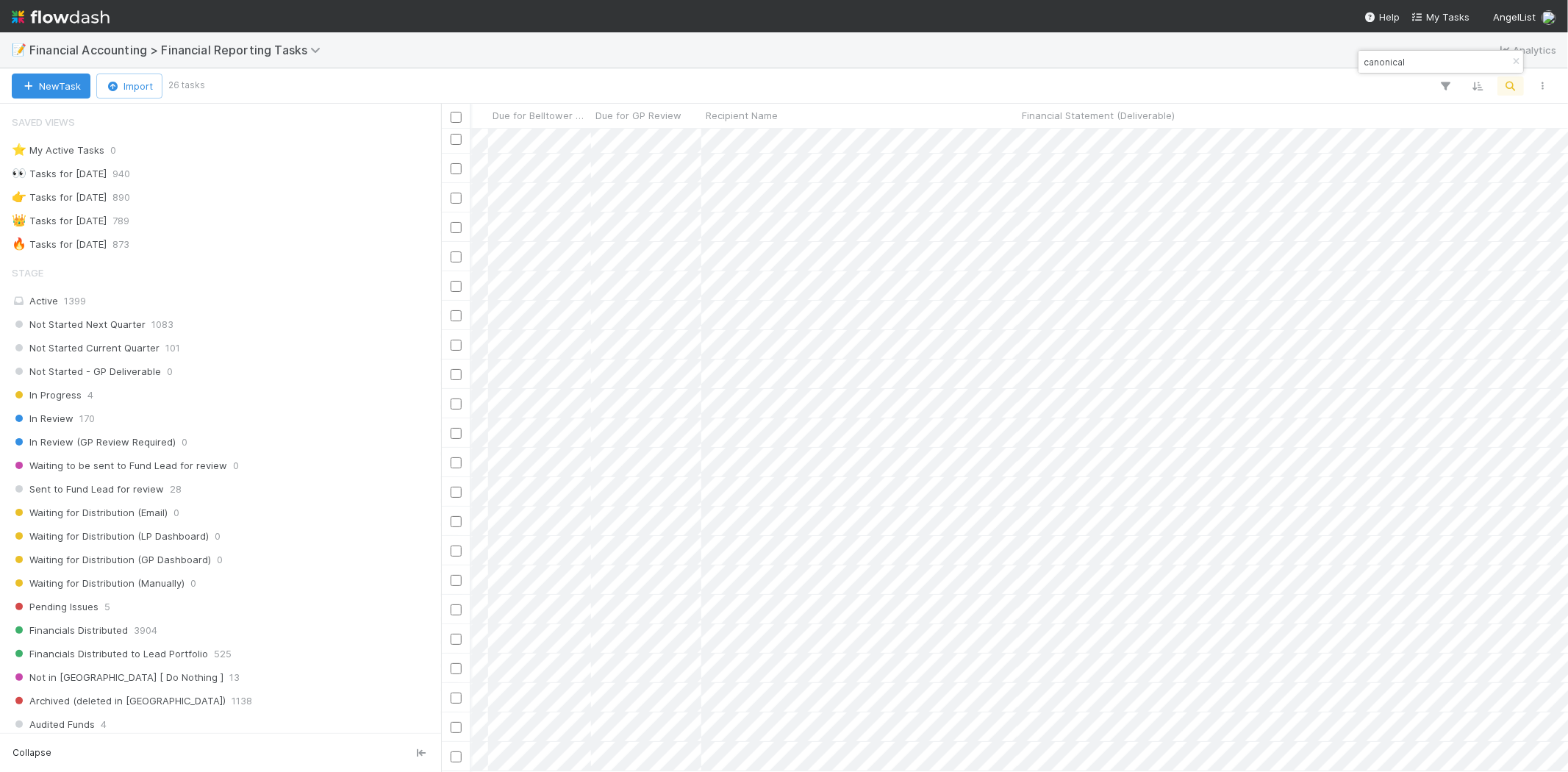
scroll to position [134, 0]
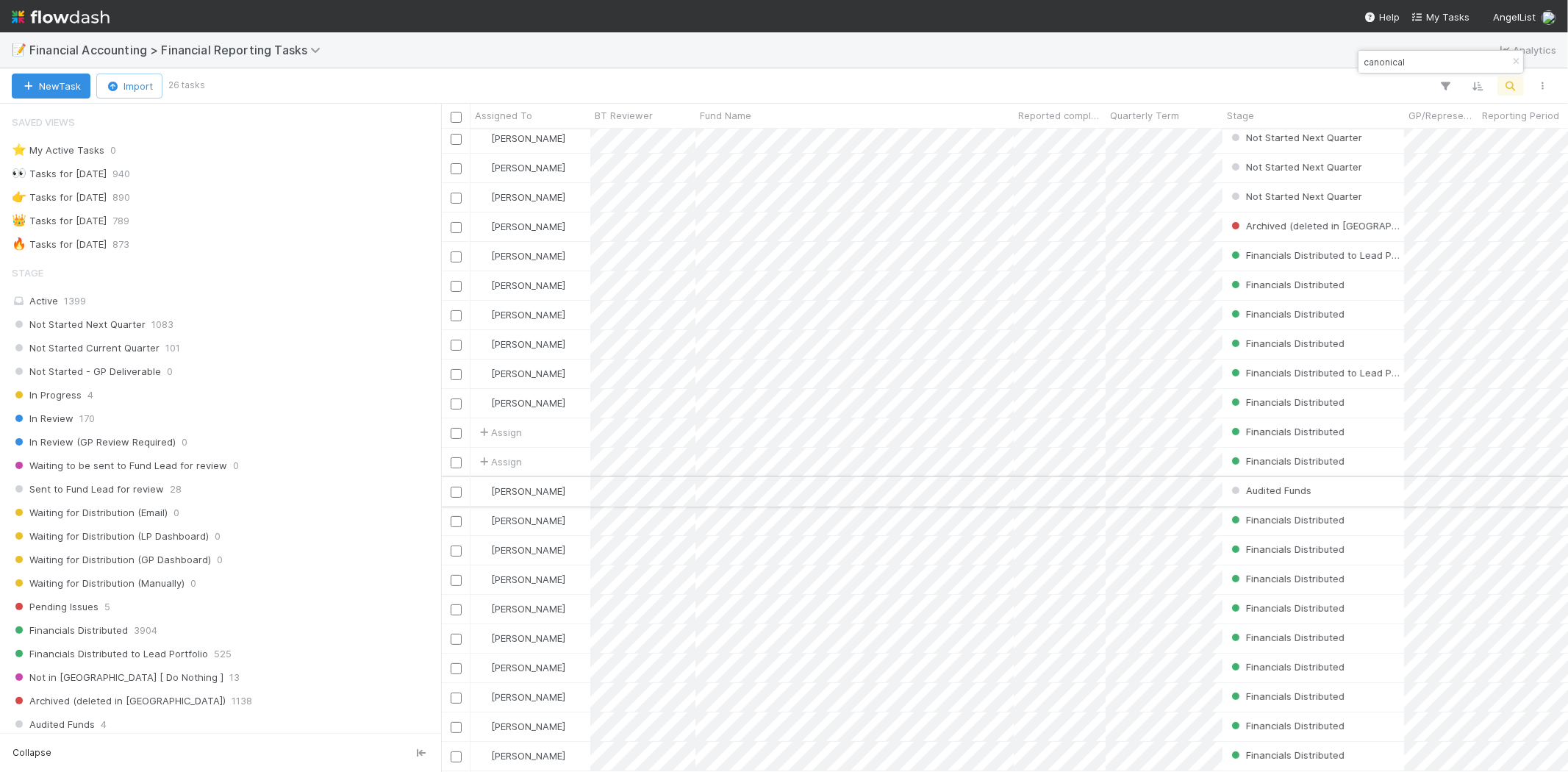
click at [582, 483] on div "Conor Queenan" at bounding box center [530, 491] width 120 height 29
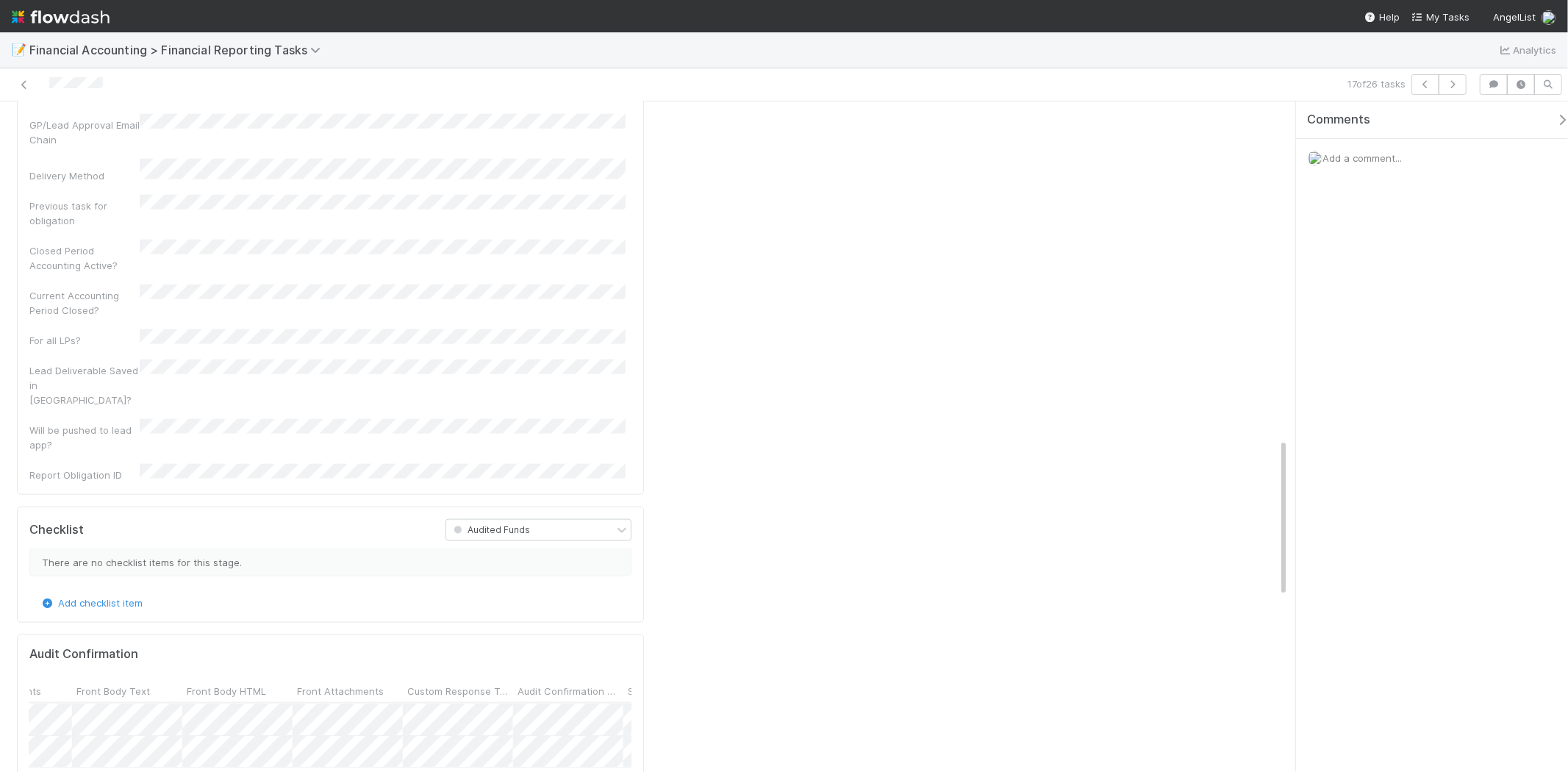
scroll to position [0, 939]
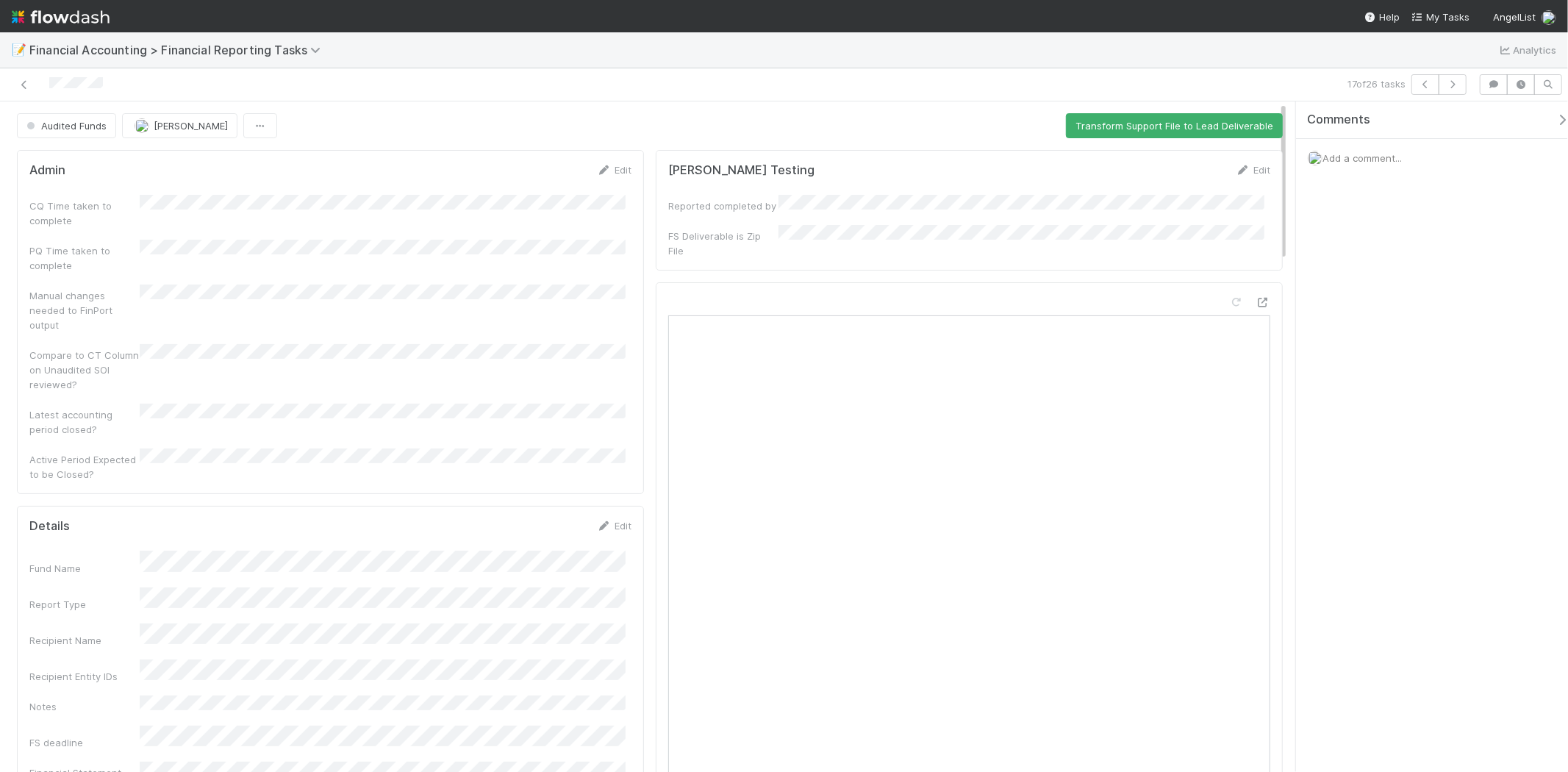
drag, startPoint x: 549, startPoint y: 226, endPoint x: 391, endPoint y: 211, distance: 158.7
click at [391, 211] on div "CQ Time taken to complete" at bounding box center [330, 211] width 602 height 33
